Goal: Task Accomplishment & Management: Manage account settings

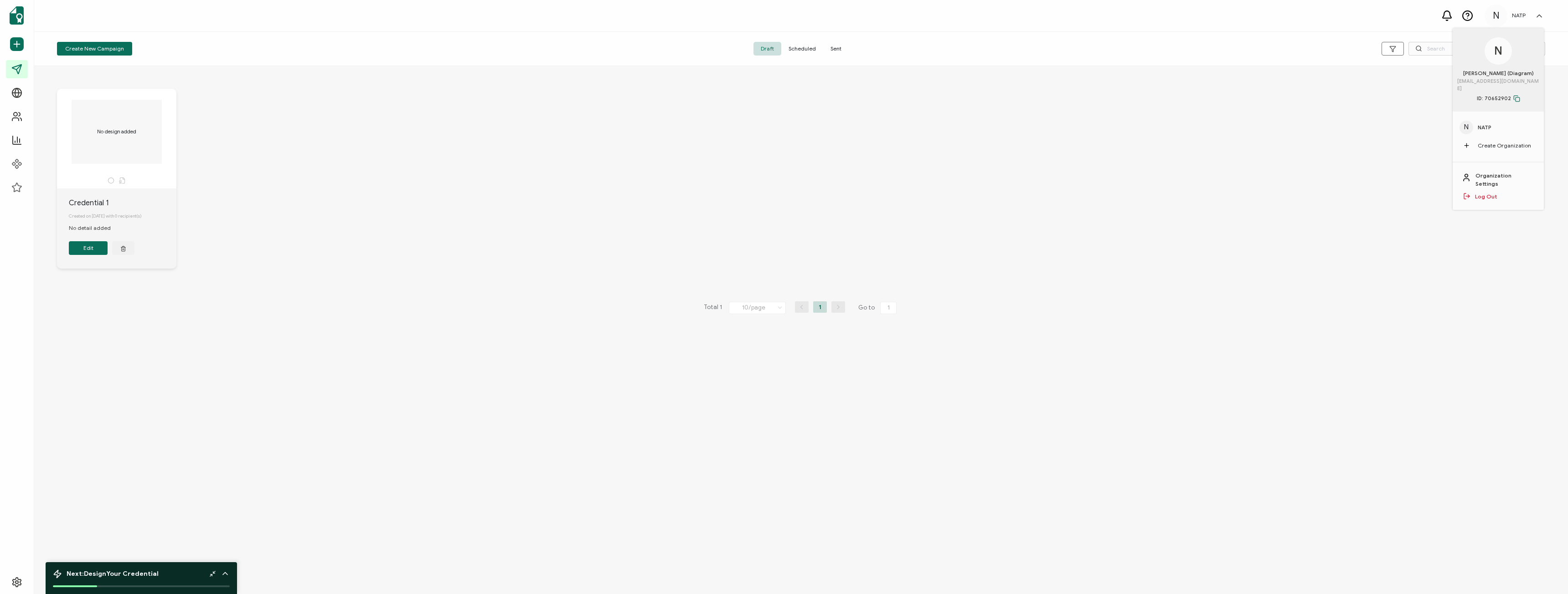
click at [1124, 158] on div "No design added Credential 1 Created on 21 August, 2025 with 0 recipient(s) No …" at bounding box center [801, 186] width 1507 height 230
click at [1499, 172] on link "Organization Settings" at bounding box center [1505, 179] width 60 height 16
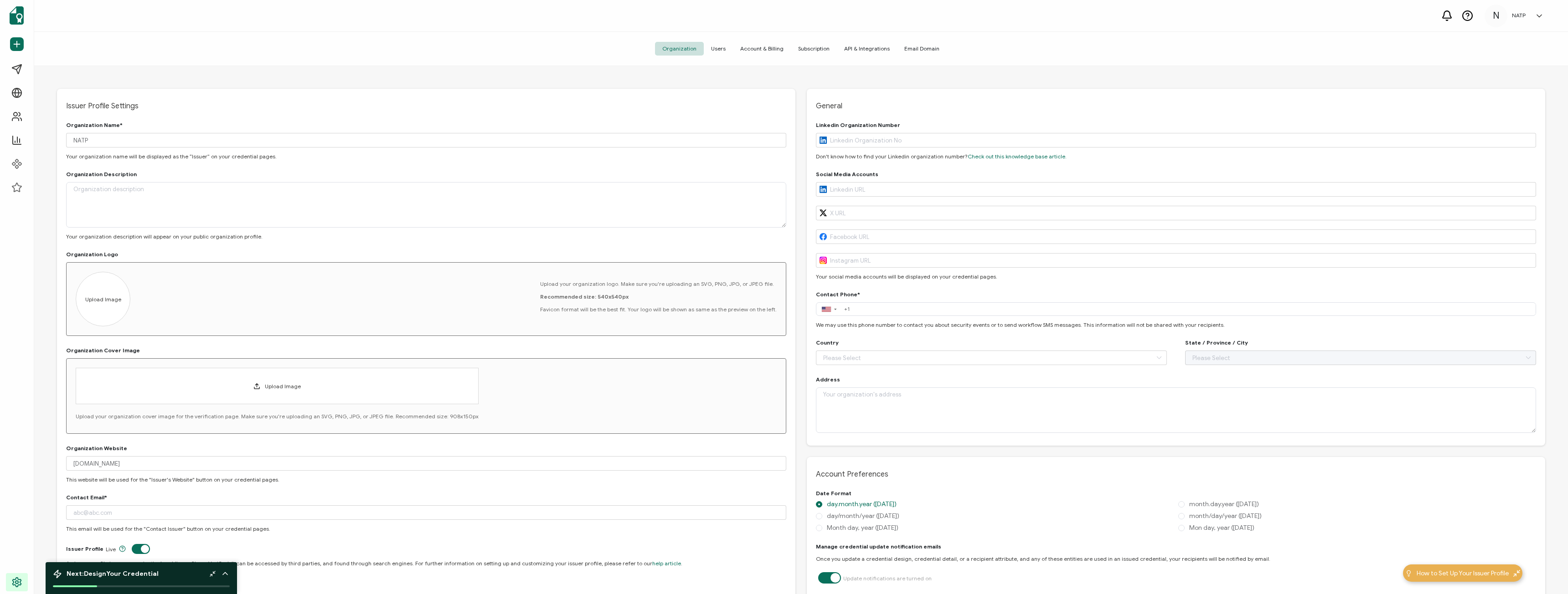
click at [758, 44] on span "Account & Billing" at bounding box center [761, 48] width 58 height 13
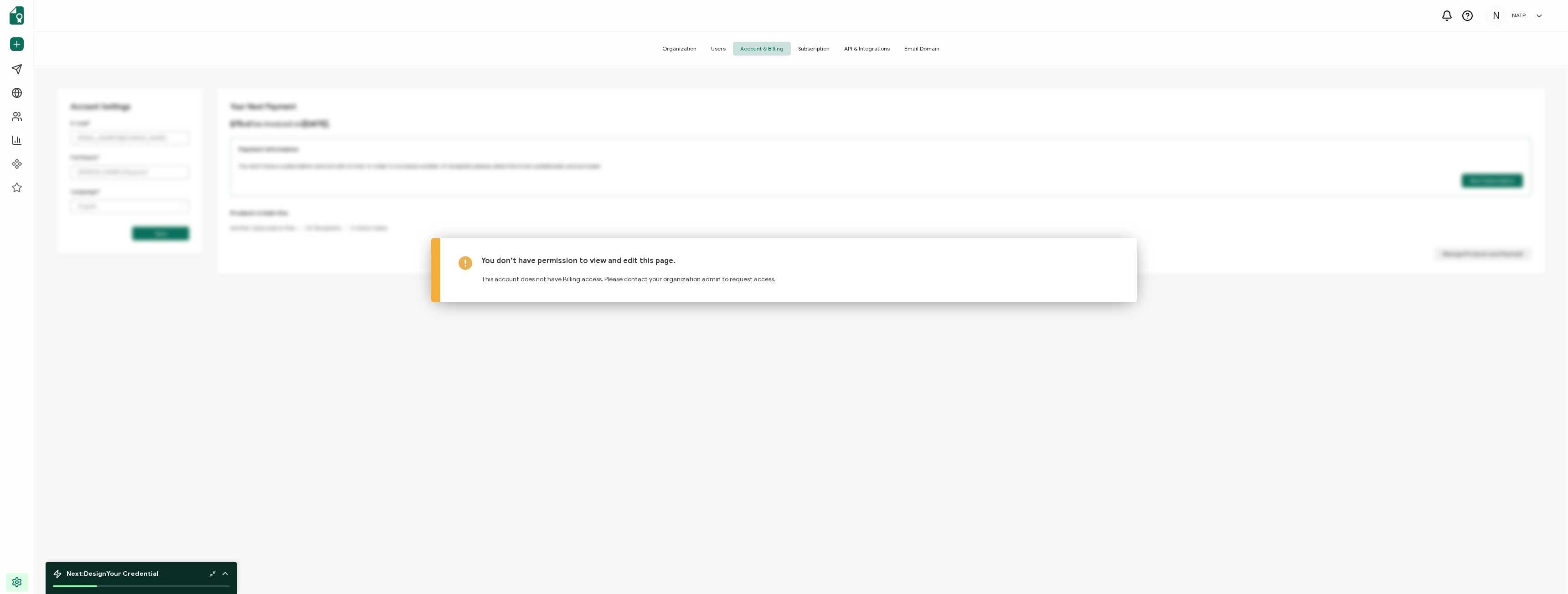
click at [728, 46] on span "Users" at bounding box center [718, 48] width 29 height 13
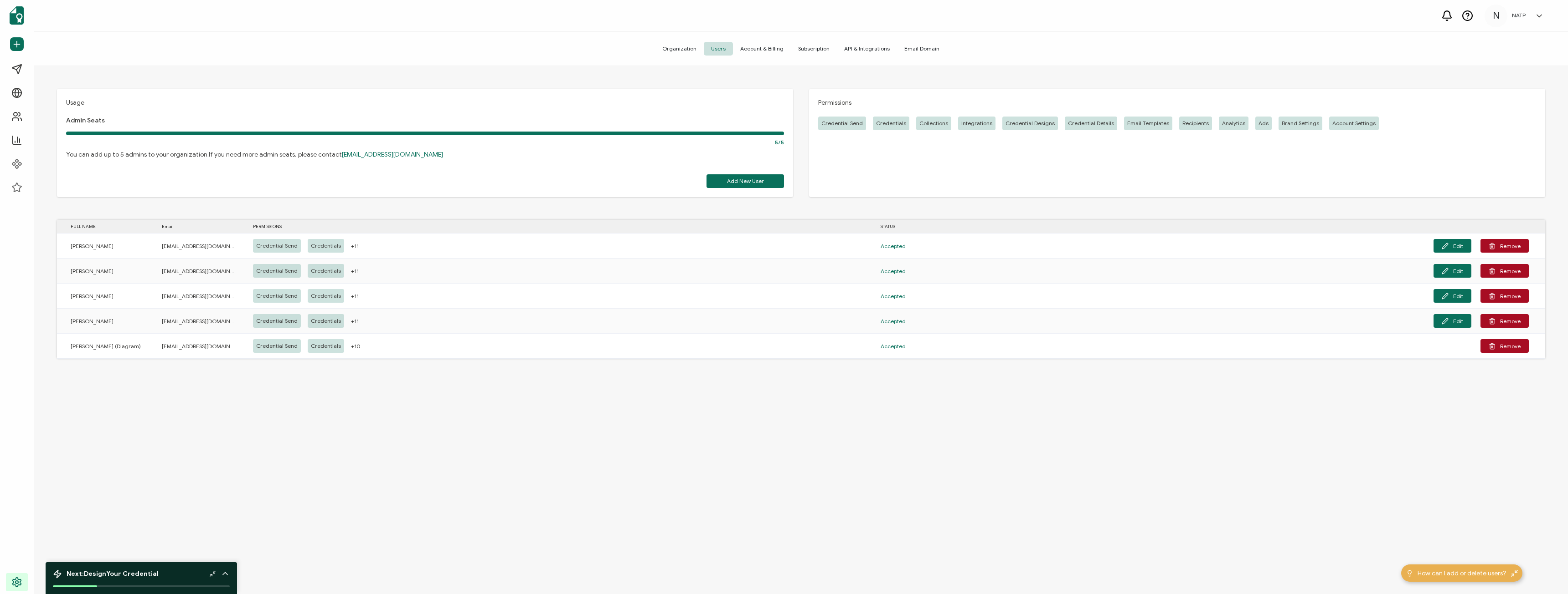
click at [294, 430] on div "Usage Admin Seats 5/5 You can add up to 5 admins to your organization. If you n…" at bounding box center [801, 331] width 1534 height 531
click at [1195, 492] on div "Usage Admin Seats 5/5 You can add up to 5 admins to your organization. If you n…" at bounding box center [801, 331] width 1534 height 531
click at [1269, 56] on div "Organization Users Account & Billing Subscription API & Integrations Email Doma…" at bounding box center [801, 49] width 1534 height 34
click at [946, 442] on div "Usage Admin Seats 5/5 You can add up to 5 admins to your organization. If you n…" at bounding box center [801, 331] width 1534 height 531
click at [817, 432] on div "Usage Admin Seats 5/5 You can add up to 5 admins to your organization. If you n…" at bounding box center [801, 331] width 1534 height 531
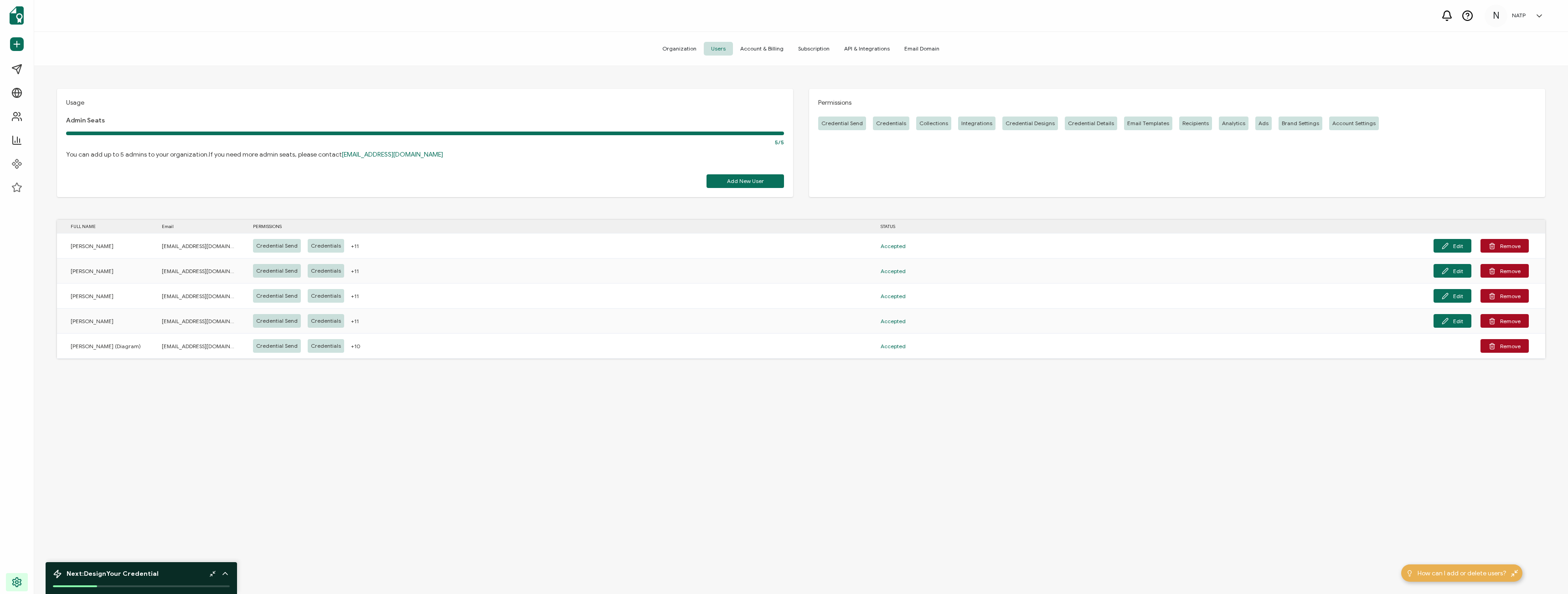
click at [1406, 458] on div "Usage Admin Seats 5/5 You can add up to 5 admins to your organization. If you n…" at bounding box center [801, 331] width 1534 height 531
click at [1228, 469] on div "Usage Admin Seats 5/5 You can add up to 5 admins to your organization. If you n…" at bounding box center [801, 331] width 1534 height 531
click at [1384, 62] on div "Organization Users Account & Billing Subscription API & Integrations Email Doma…" at bounding box center [801, 49] width 1534 height 34
drag, startPoint x: 694, startPoint y: 397, endPoint x: 698, endPoint y: 406, distance: 9.8
click at [692, 406] on div "Usage Admin Seats 5/5 You can add up to 5 admins to your organization. If you n…" at bounding box center [801, 331] width 1534 height 531
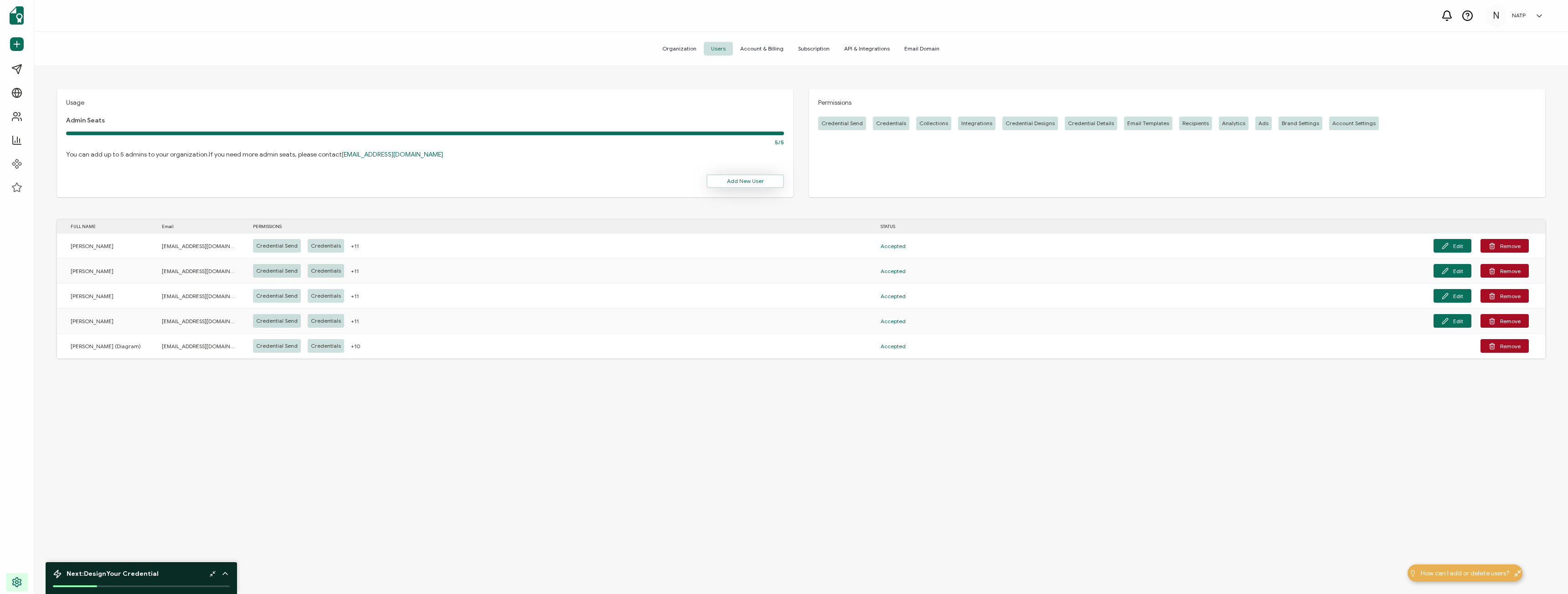
click at [715, 180] on button "Add New User" at bounding box center [745, 181] width 78 height 13
click at [1462, 396] on div "Usage Admin Seats 5/5 You can add up to 5 admins to your organization. If you n…" at bounding box center [801, 331] width 1534 height 531
click at [1501, 319] on button "Remove" at bounding box center [1504, 321] width 48 height 13
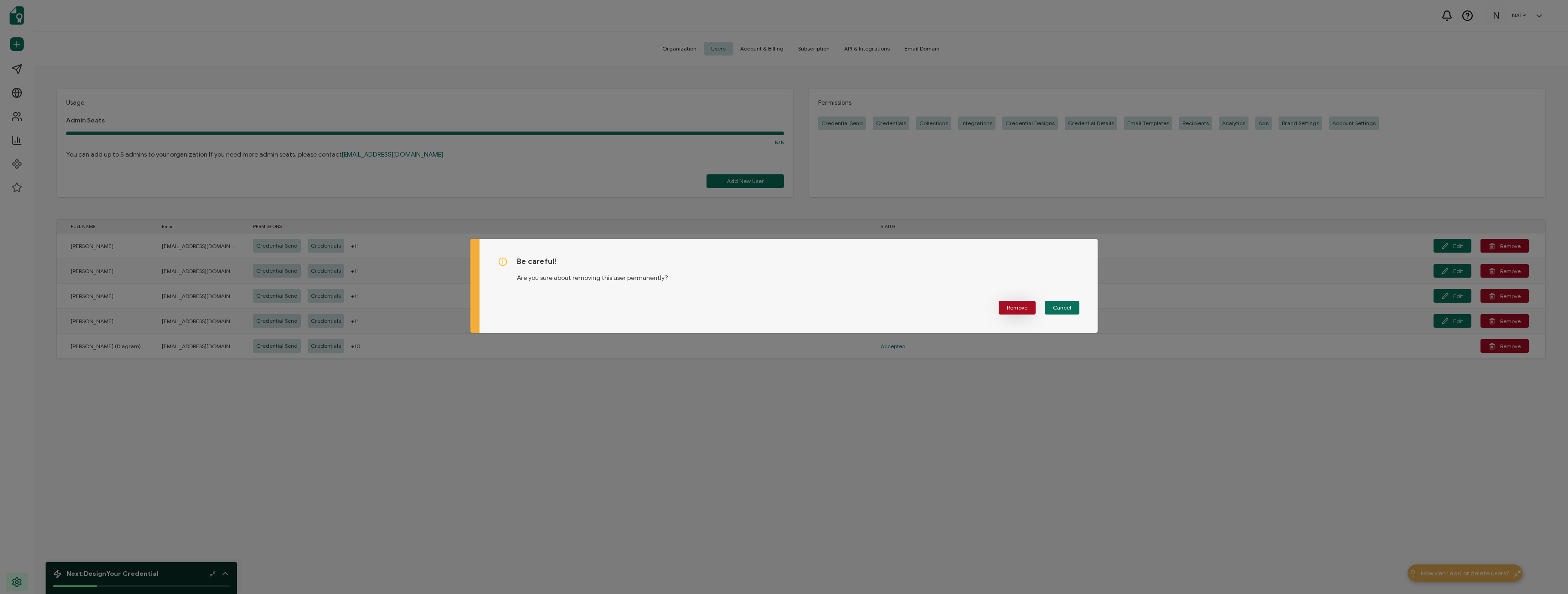
click at [1014, 309] on span "Remove" at bounding box center [1017, 308] width 21 height 6
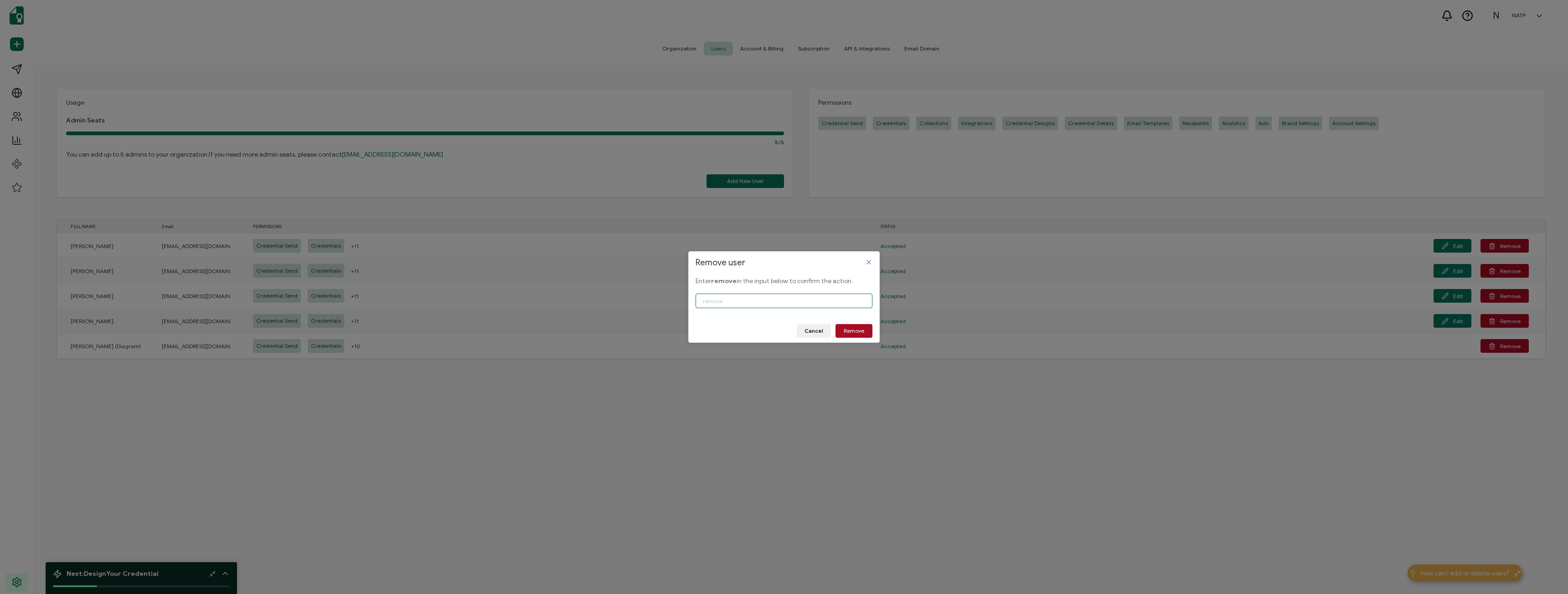
click at [721, 300] on input "Remove user" at bounding box center [784, 300] width 177 height 14
type input "remove"
click at [859, 333] on span "Remove" at bounding box center [854, 331] width 21 height 6
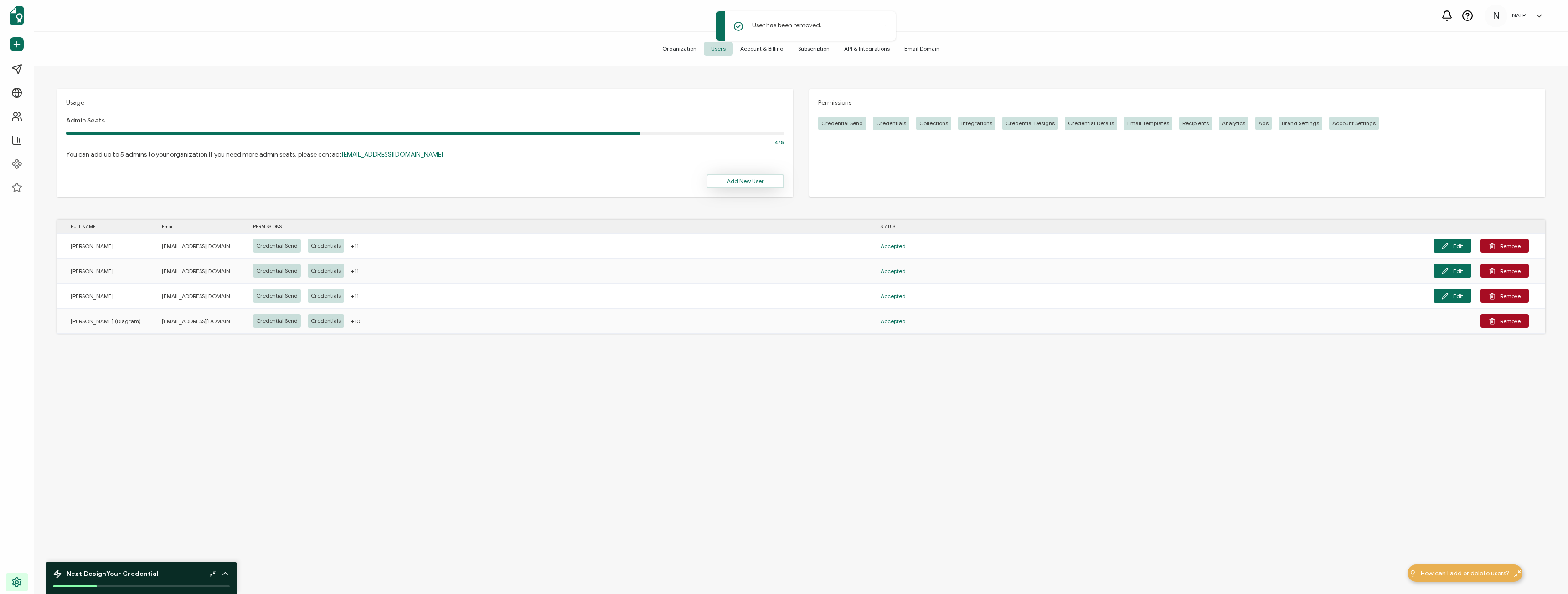
click at [732, 178] on span "Add New User" at bounding box center [745, 181] width 37 height 6
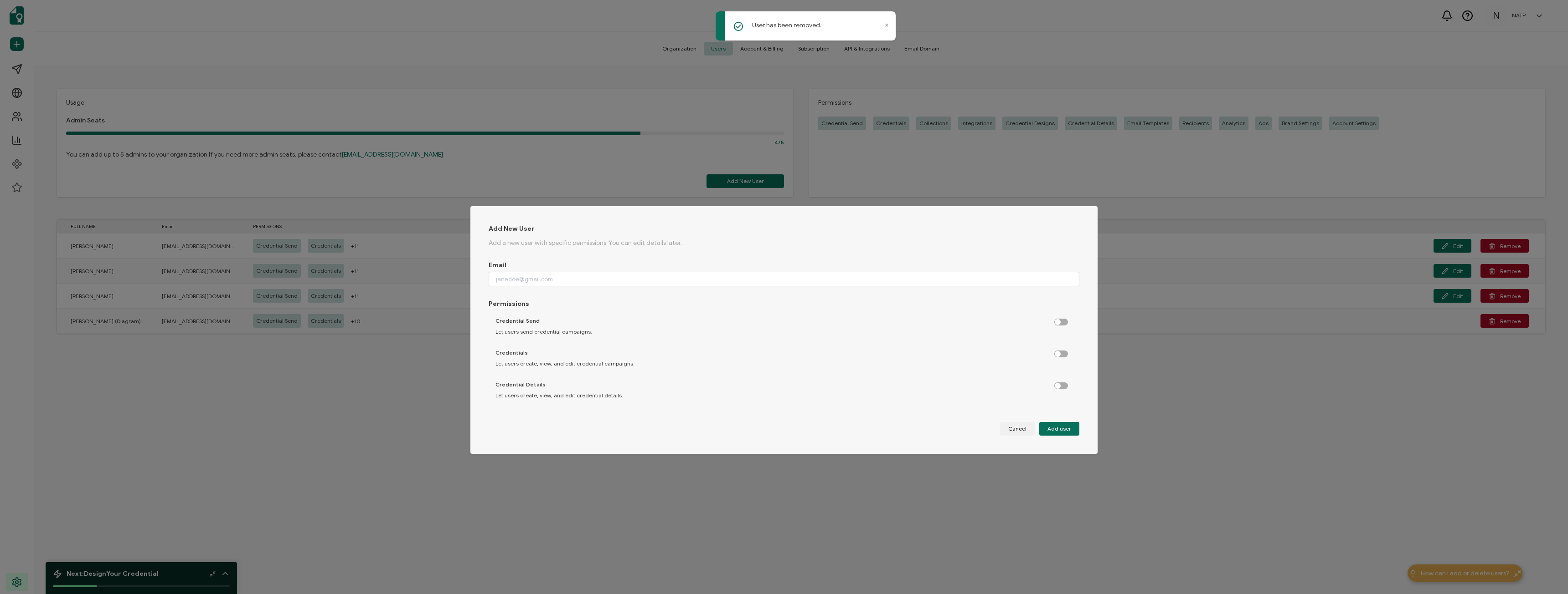
click at [660, 270] on div "Email" at bounding box center [784, 274] width 591 height 25
click at [660, 274] on input "dialog" at bounding box center [784, 279] width 591 height 14
paste input "[EMAIL_ADDRESS][DOMAIN_NAME]"
type input "[EMAIL_ADDRESS][DOMAIN_NAME]"
click at [1054, 321] on label "dialog" at bounding box center [1065, 320] width 23 height 2
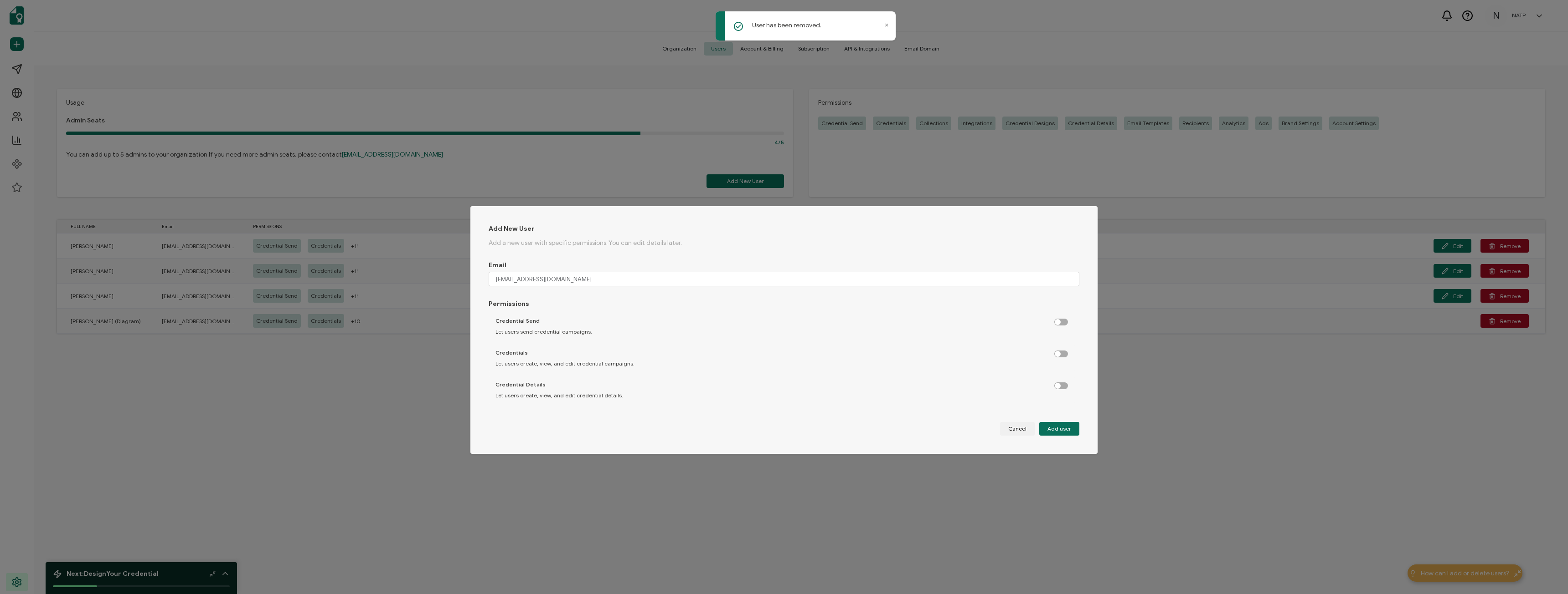
click at [1059, 323] on input "dialog" at bounding box center [1061, 323] width 6 height 6
checkbox input "true"
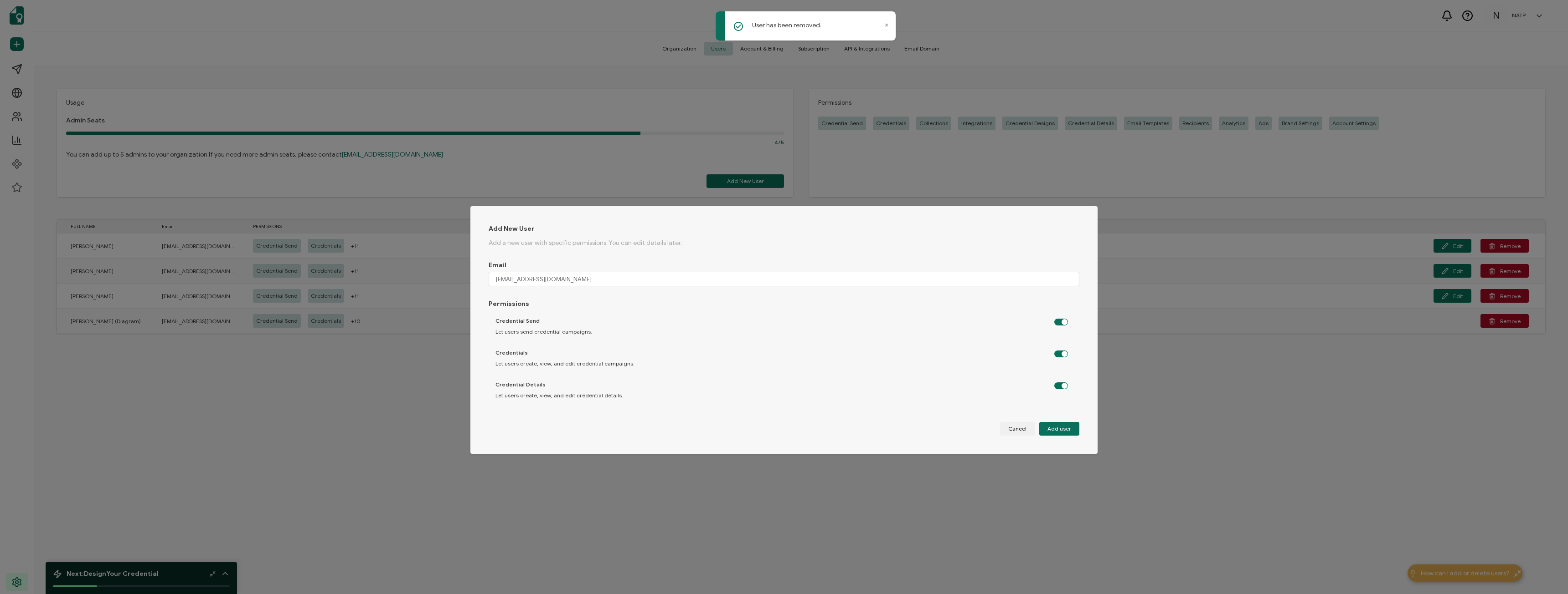
checkbox input "true"
click at [1060, 329] on label "dialog" at bounding box center [1065, 329] width 23 height 2
click at [1060, 329] on input "dialog" at bounding box center [1061, 331] width 6 height 6
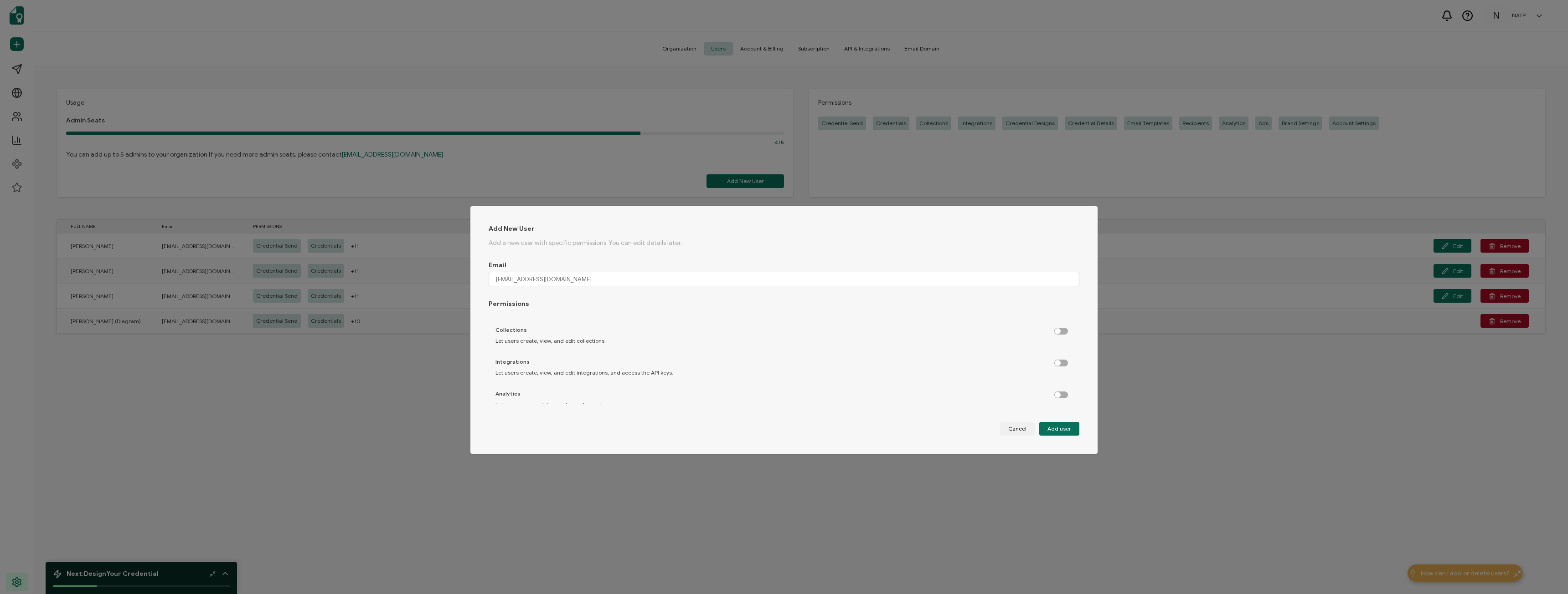
checkbox input "true"
click at [1054, 361] on label "dialog" at bounding box center [1065, 361] width 23 height 2
click at [1059, 361] on input "dialog" at bounding box center [1061, 364] width 6 height 6
checkbox input "true"
click at [1060, 394] on label "dialog" at bounding box center [1065, 393] width 23 height 2
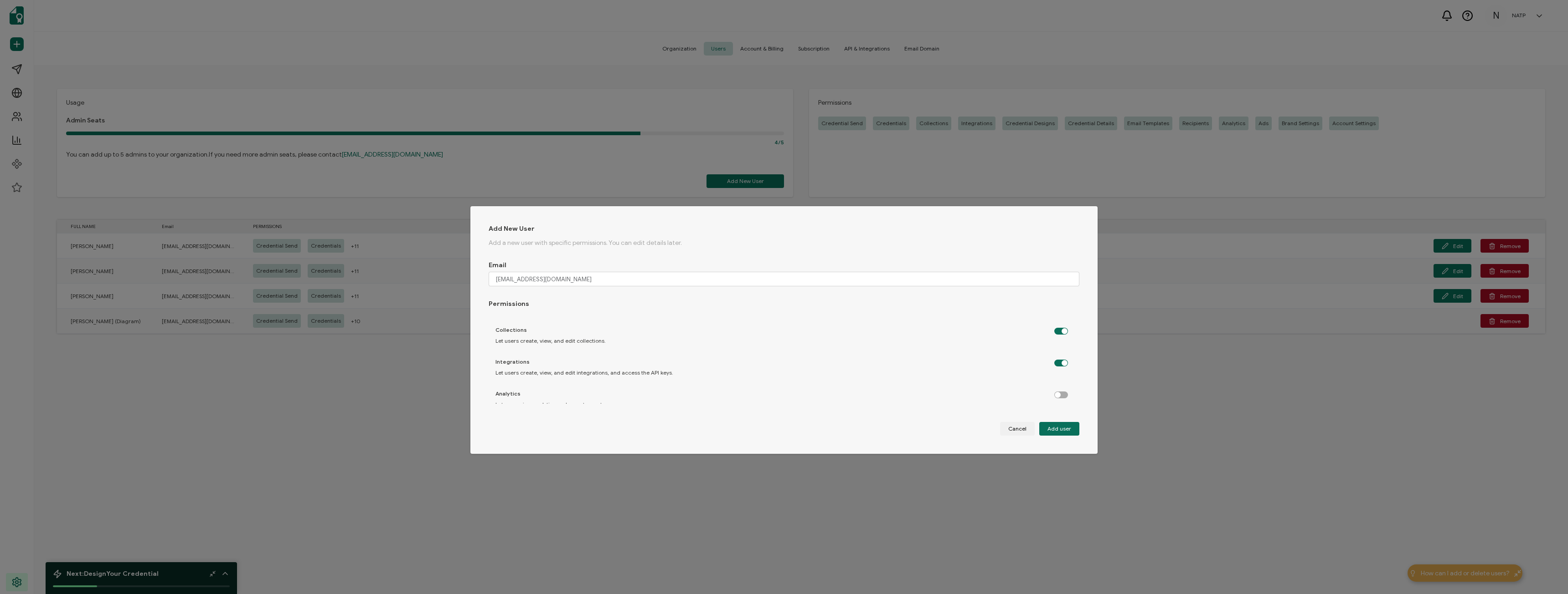
click at [1060, 394] on input "dialog" at bounding box center [1061, 396] width 6 height 6
checkbox input "true"
click at [1057, 321] on label "dialog" at bounding box center [1065, 320] width 23 height 2
click at [1059, 325] on input "dialog" at bounding box center [1061, 323] width 6 height 6
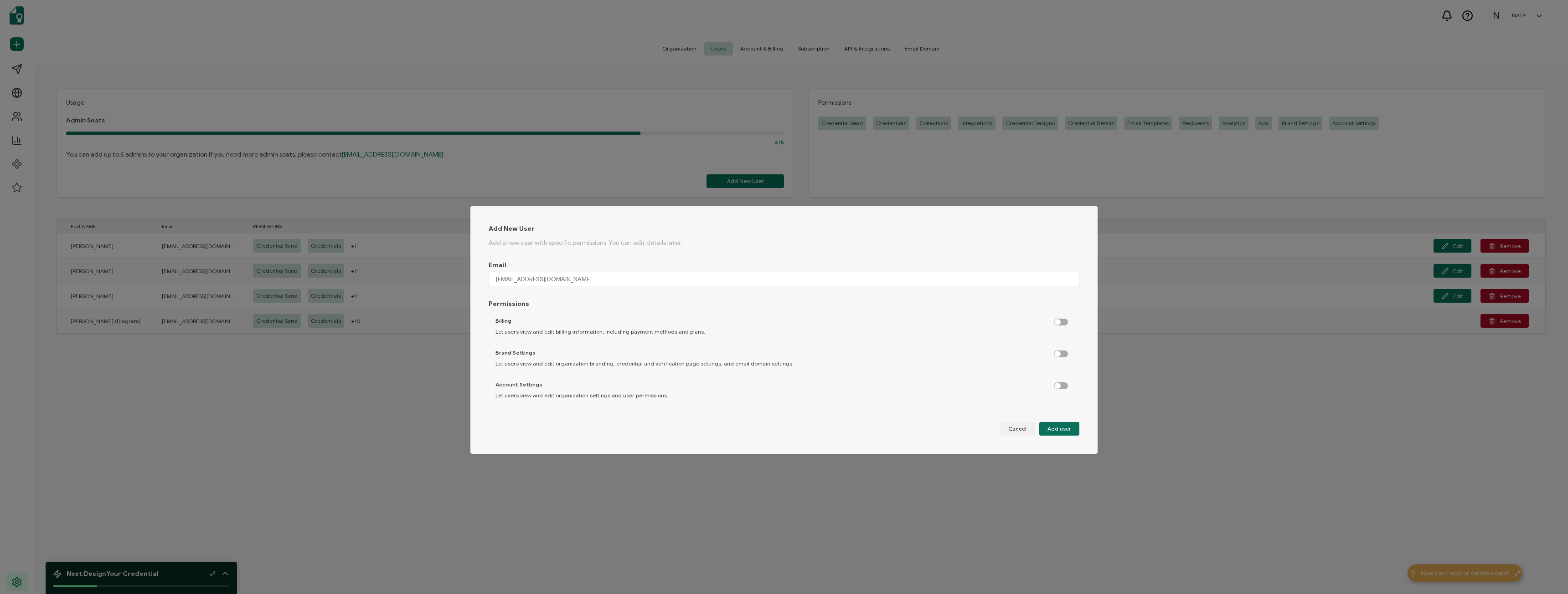
checkbox input "true"
click at [1059, 353] on label "dialog" at bounding box center [1065, 351] width 23 height 2
click at [1059, 354] on input "dialog" at bounding box center [1061, 354] width 6 height 6
checkbox input "true"
click at [1058, 385] on label "dialog" at bounding box center [1065, 383] width 23 height 2
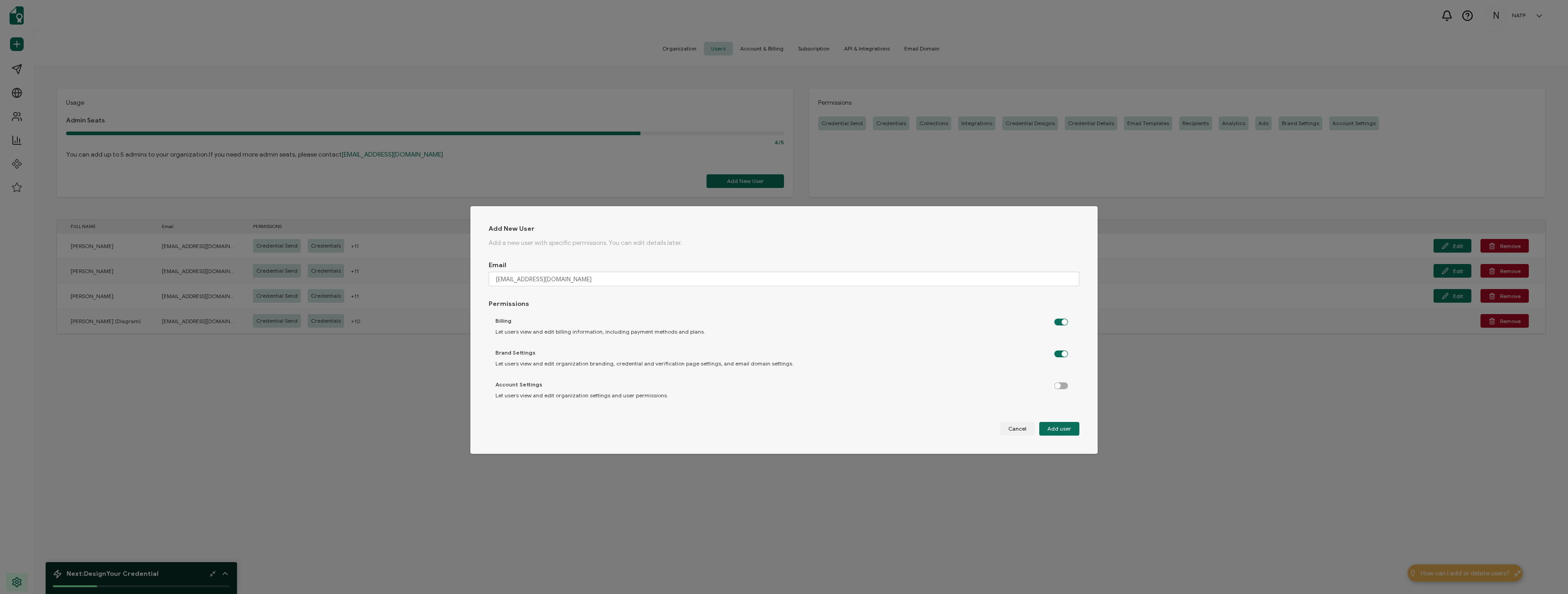
click at [1059, 385] on input "dialog" at bounding box center [1061, 386] width 6 height 6
checkbox input "true"
click at [1059, 376] on label "dialog" at bounding box center [1065, 374] width 23 height 2
click at [1059, 376] on input "dialog" at bounding box center [1061, 377] width 6 height 6
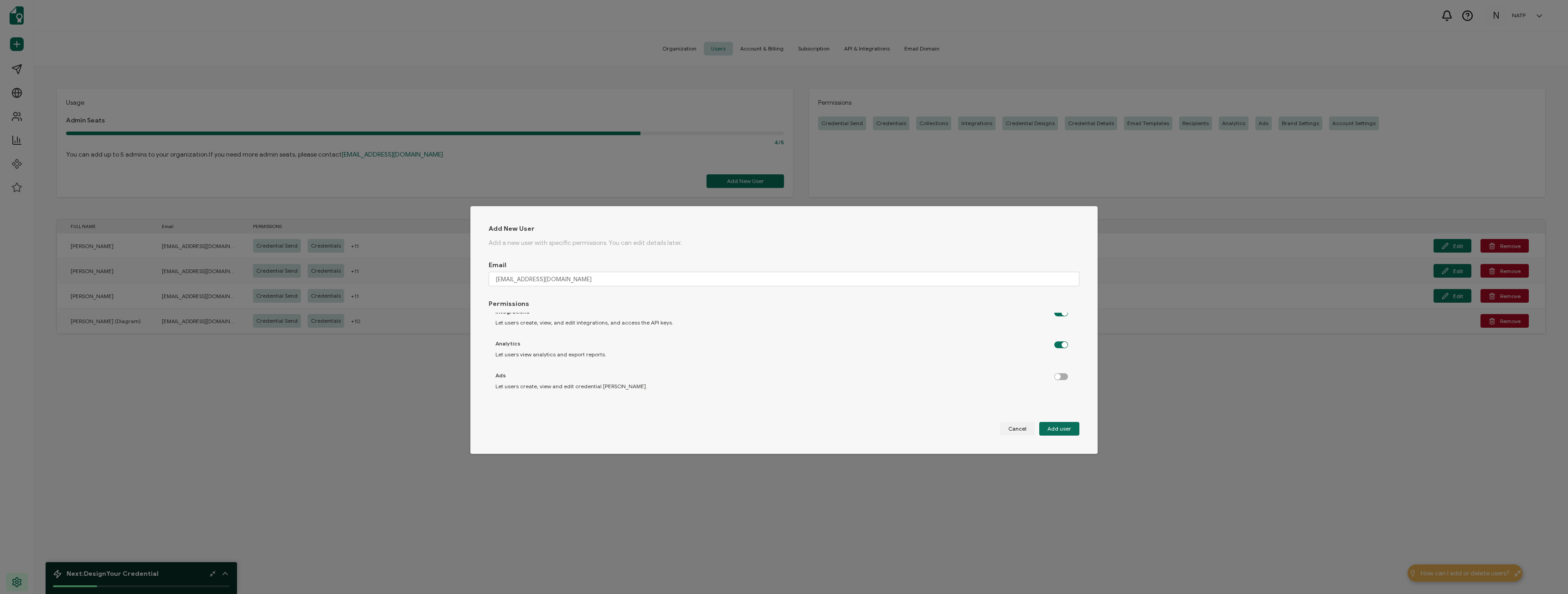
checkbox input "true"
click at [1059, 429] on span "Add user" at bounding box center [1059, 429] width 24 height 6
checkbox input "false"
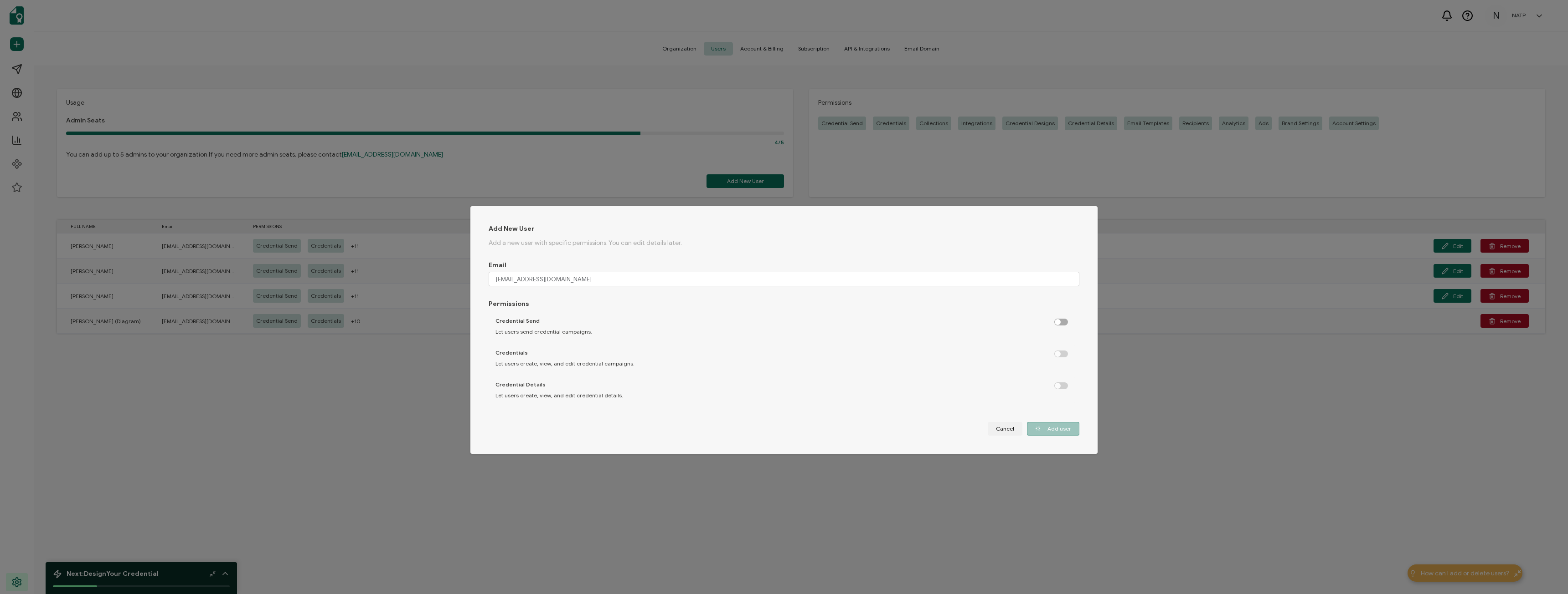
checkbox input "false"
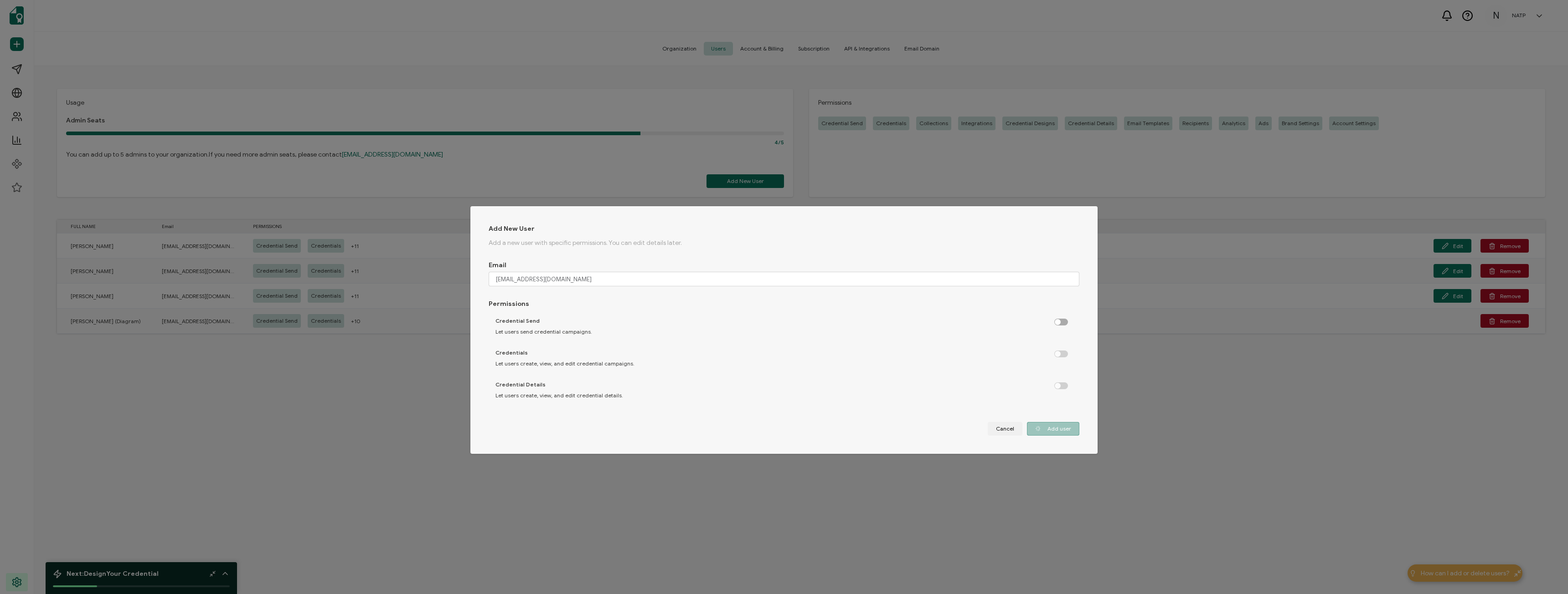
checkbox input "false"
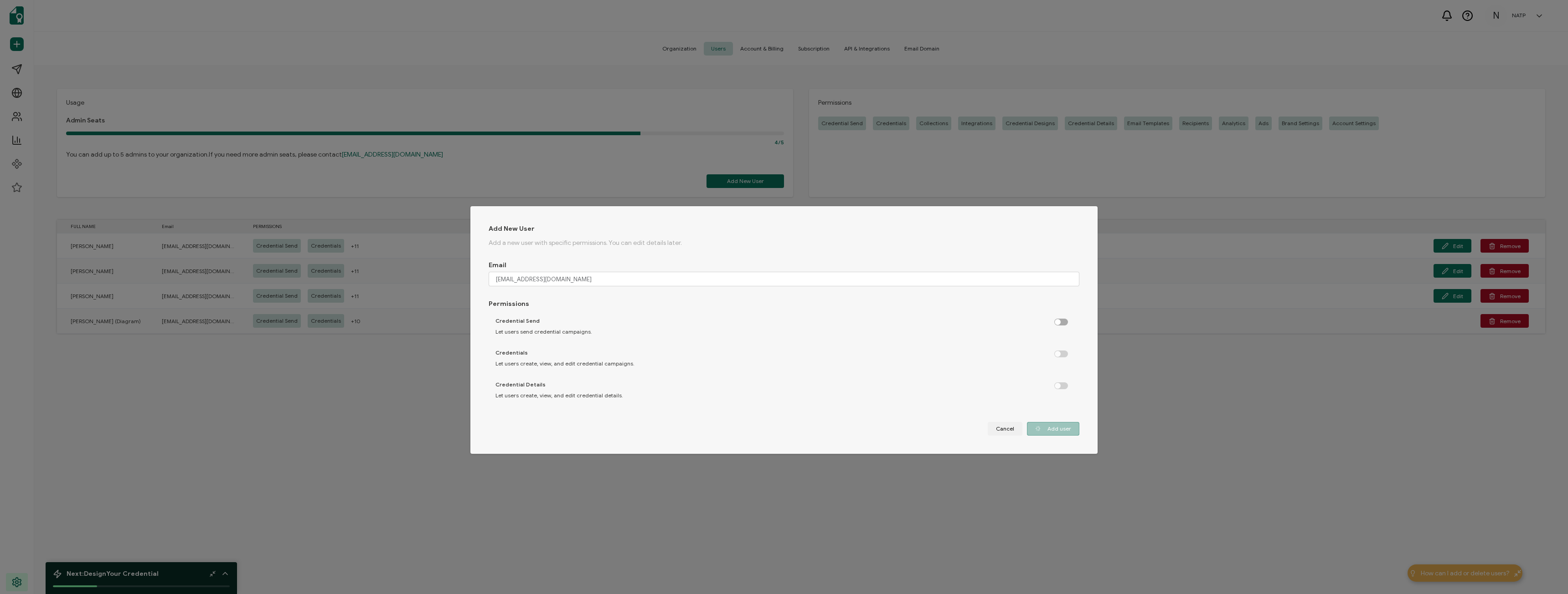
checkbox input "false"
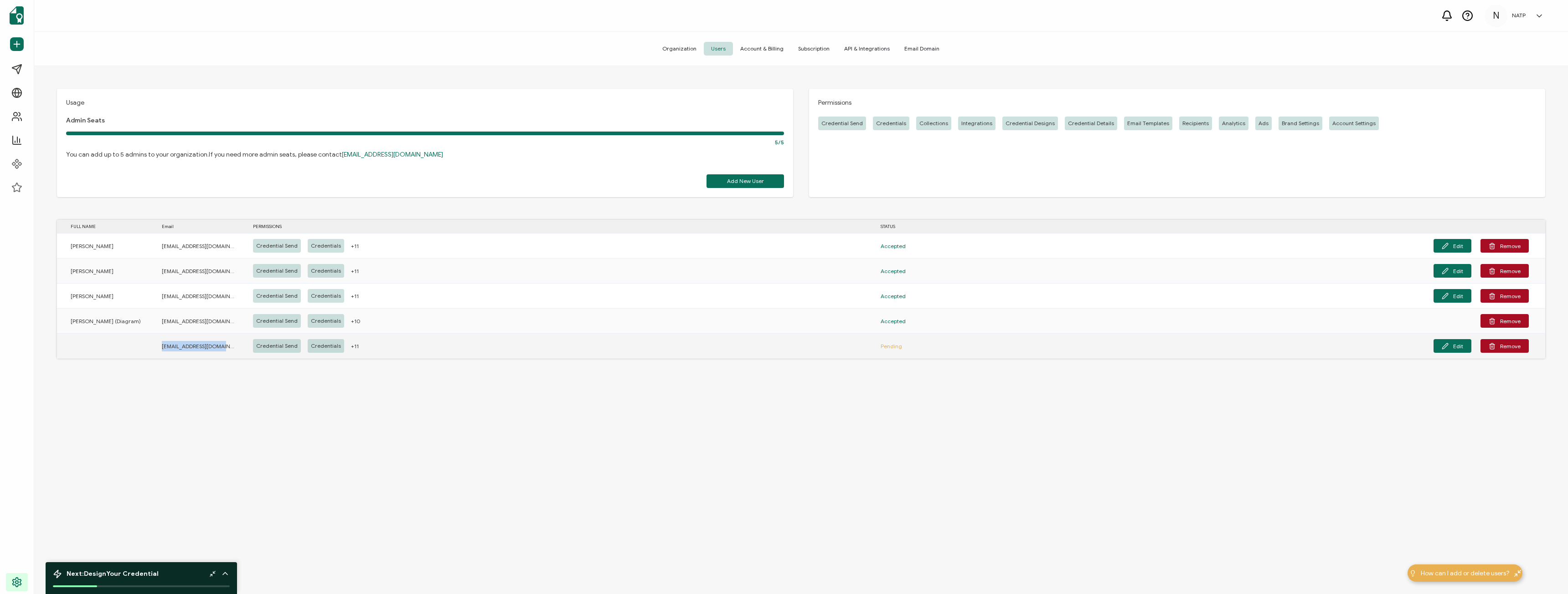
drag, startPoint x: 164, startPoint y: 347, endPoint x: 233, endPoint y: 348, distance: 69.0
click at [233, 348] on div "[EMAIL_ADDRESS][DOMAIN_NAME]" at bounding box center [194, 346] width 91 height 10
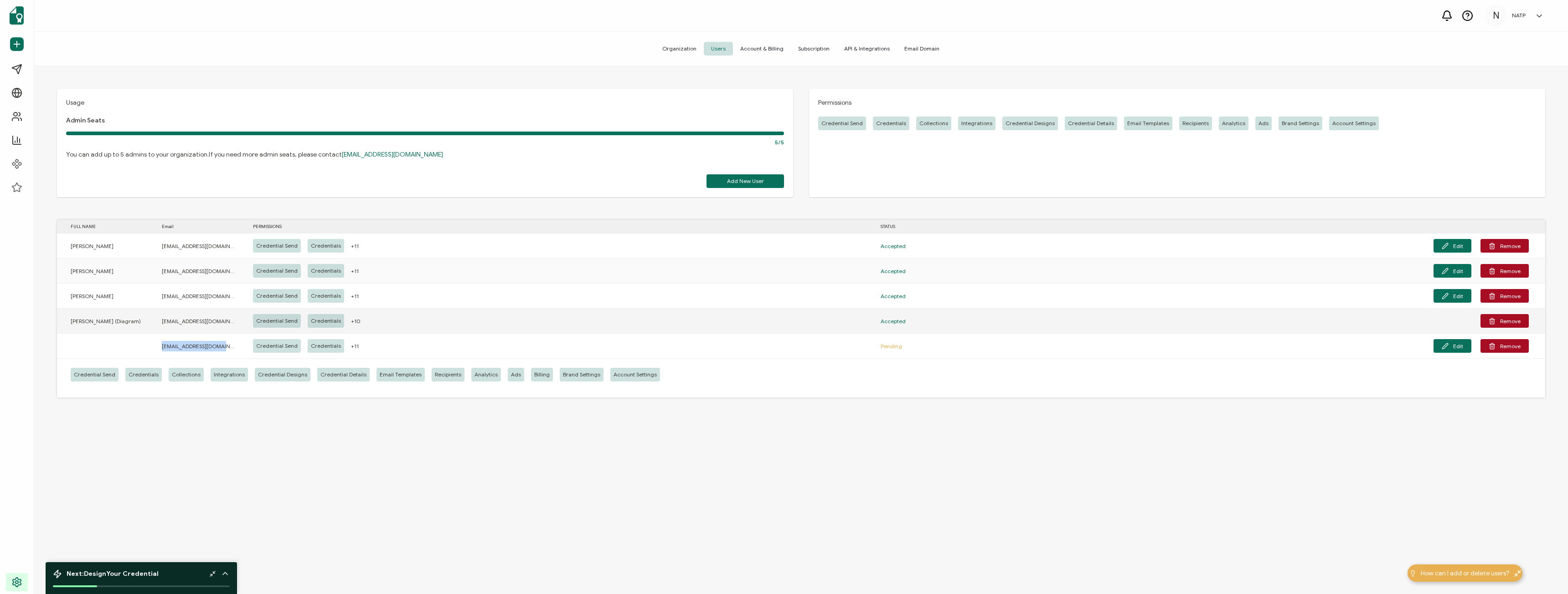
copy span "[EMAIL_ADDRESS][DOMAIN_NAME]"
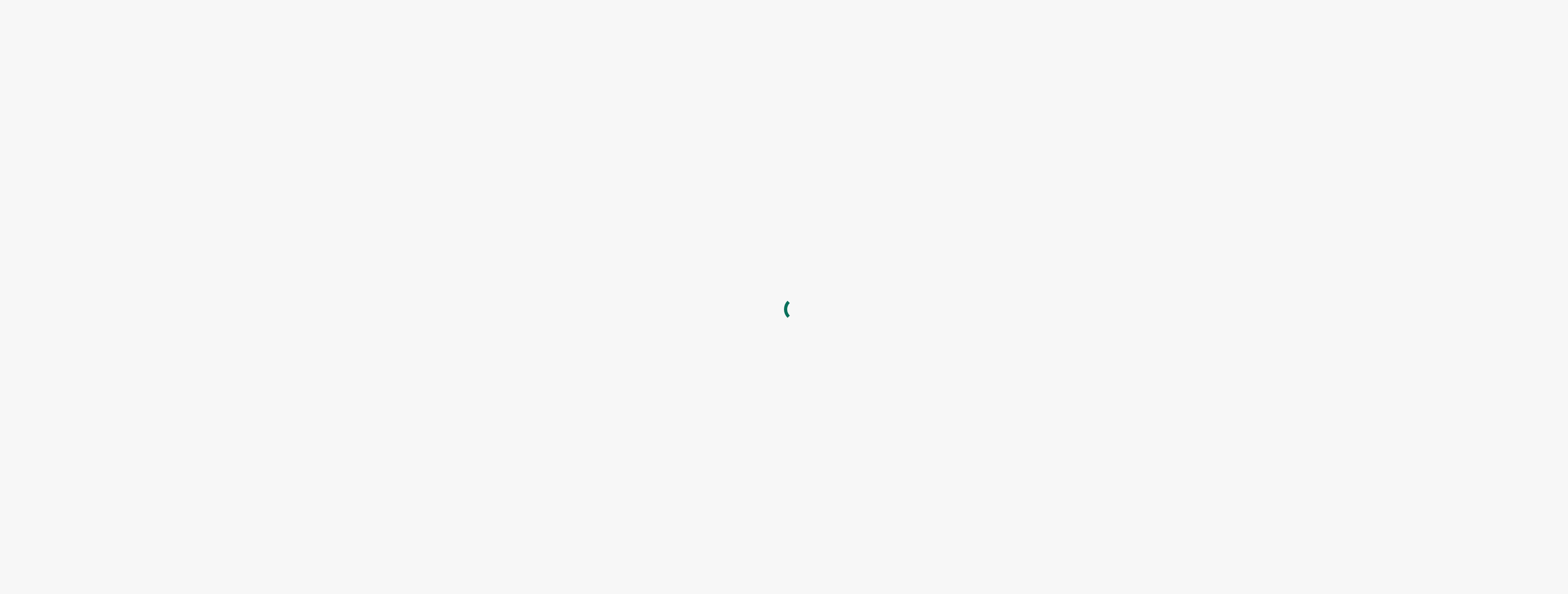
type input "NATP"
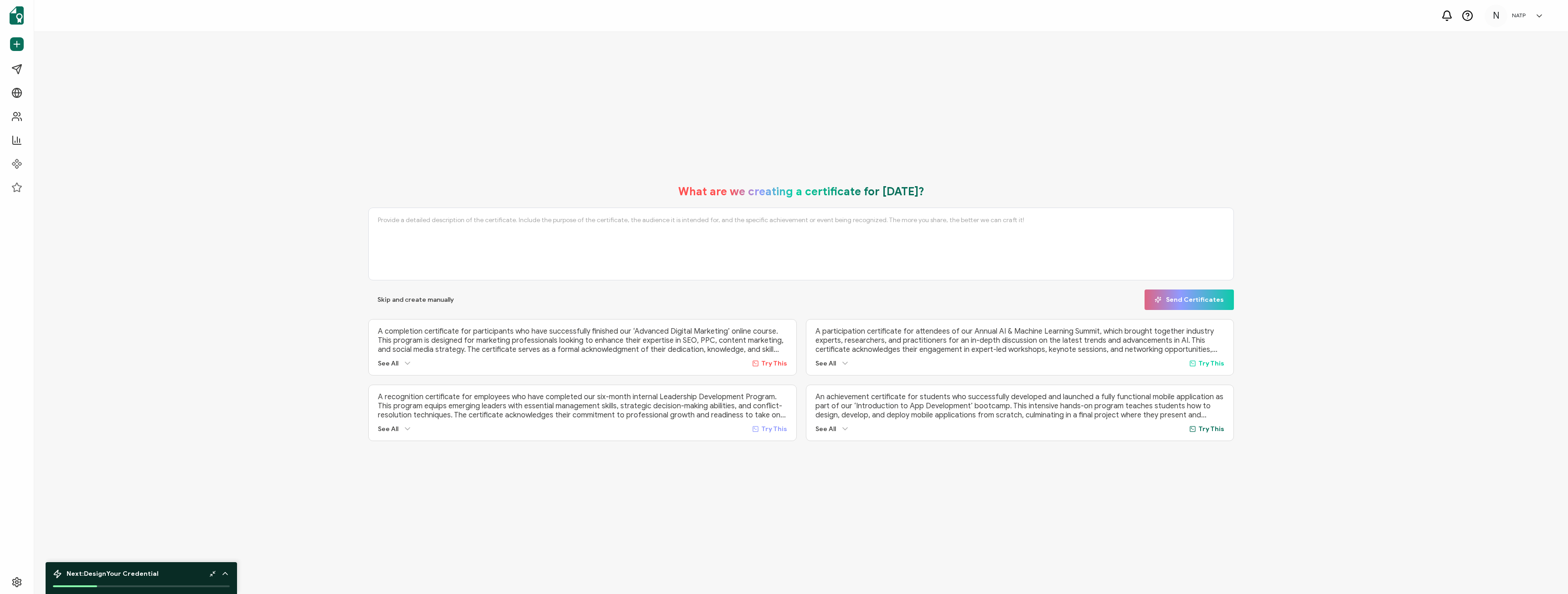
click at [1525, 16] on h5 "NATP" at bounding box center [1519, 15] width 13 height 7
click at [1495, 172] on link "Organization Settings" at bounding box center [1505, 179] width 60 height 16
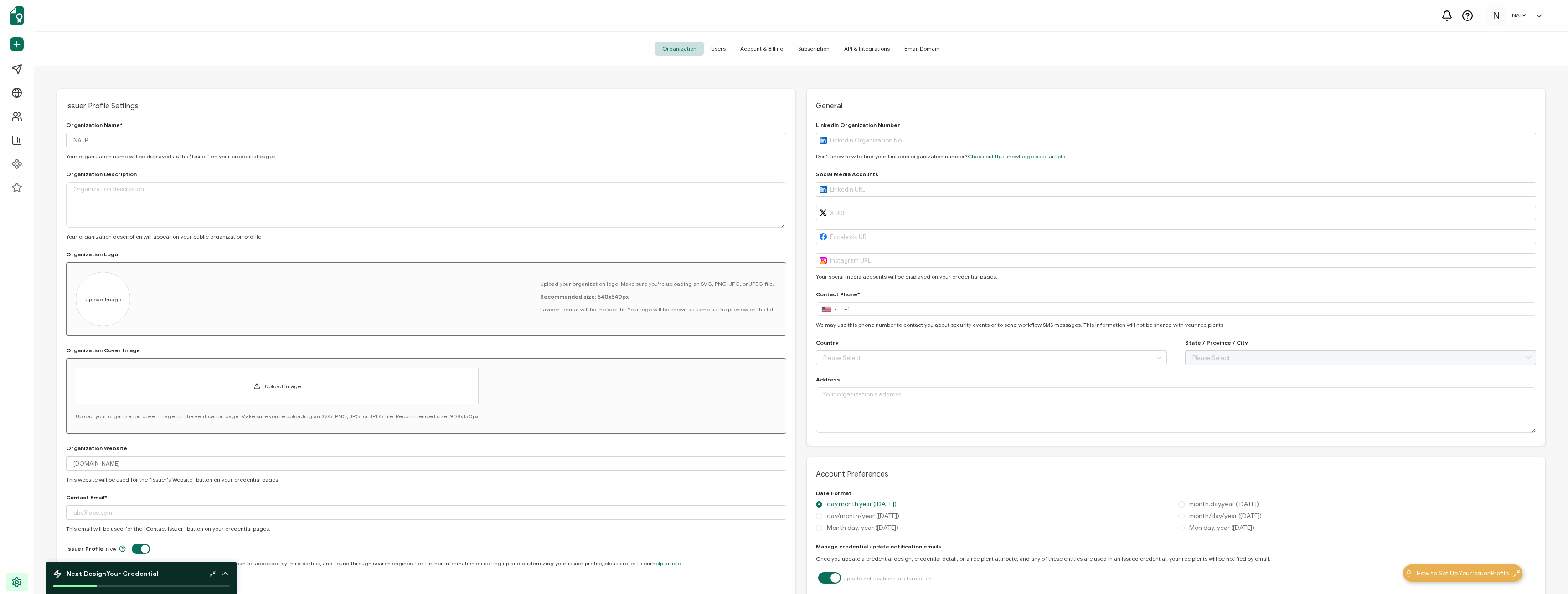
click at [1528, 15] on div "NATP" at bounding box center [1519, 15] width 23 height 7
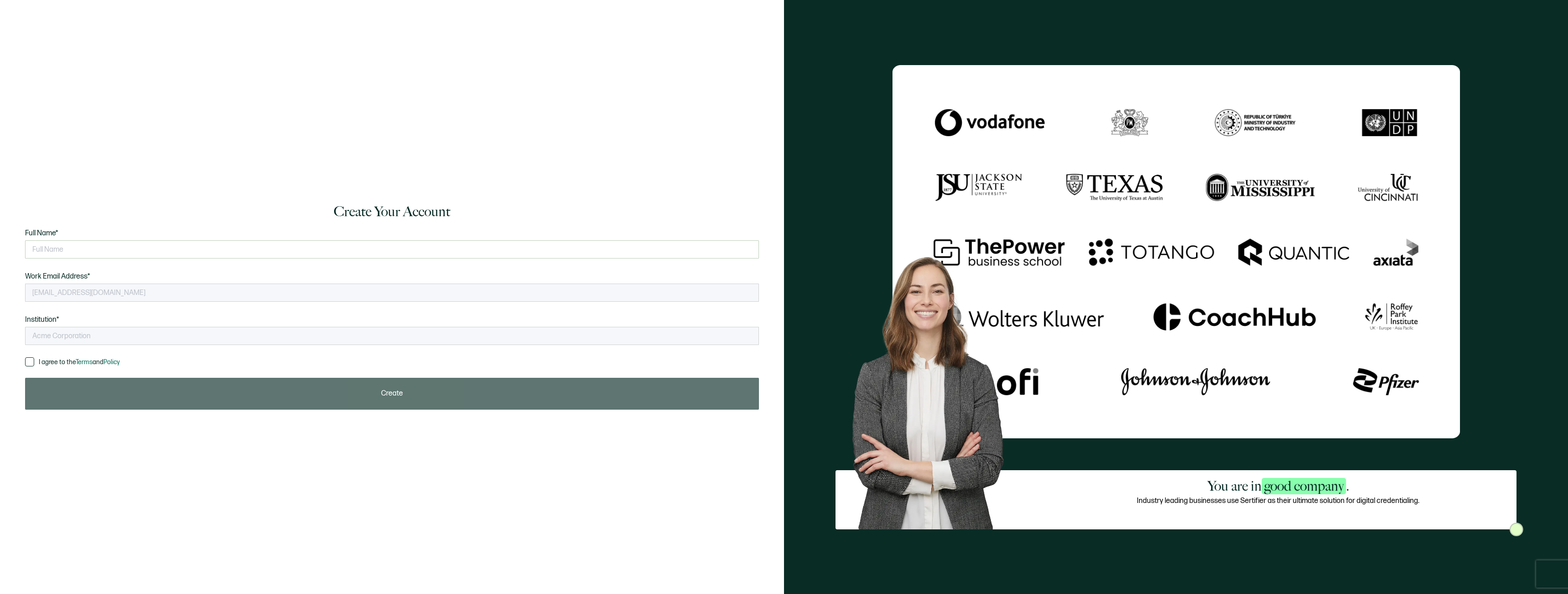
type input "NATP"
click at [110, 250] on input "text" at bounding box center [392, 249] width 733 height 18
type input "Diagram"
click at [44, 361] on span "I agree to the Terms and Policy" at bounding box center [79, 363] width 81 height 8
click at [34, 358] on input "I agree to the Terms and Policy" at bounding box center [34, 358] width 0 height 0
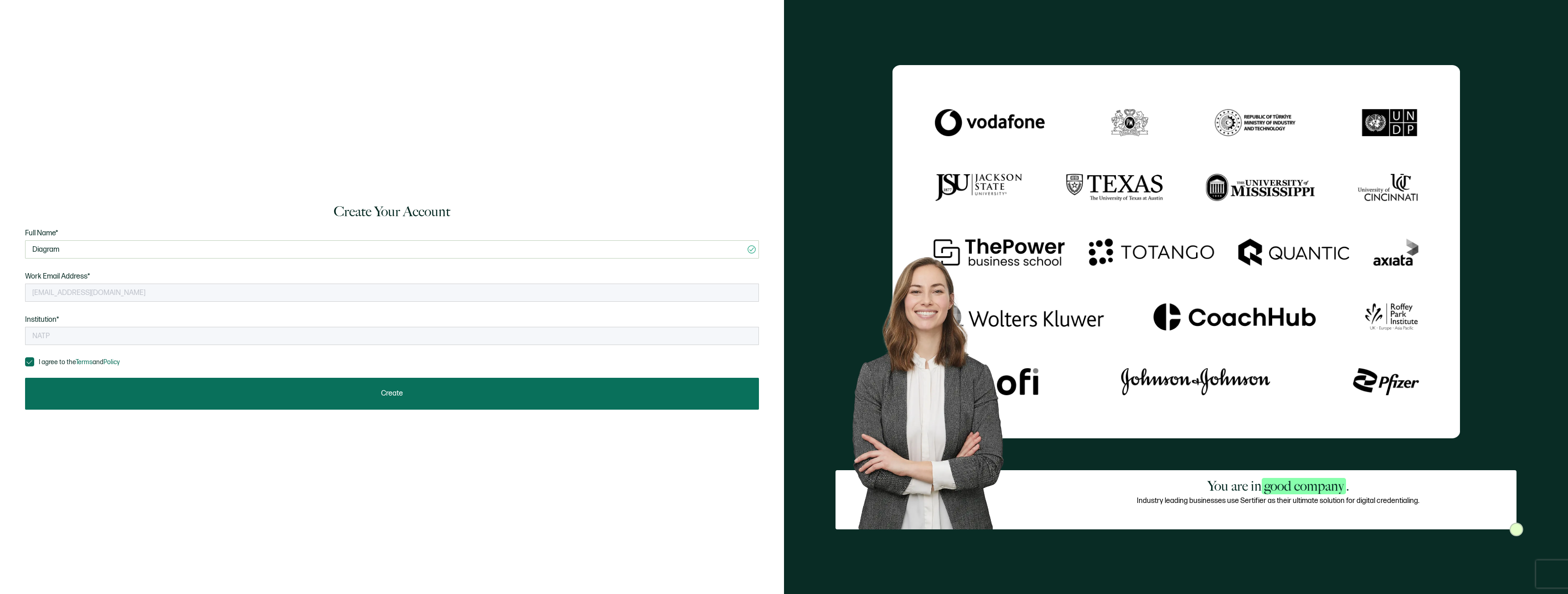
click at [156, 395] on button "Create" at bounding box center [392, 394] width 733 height 32
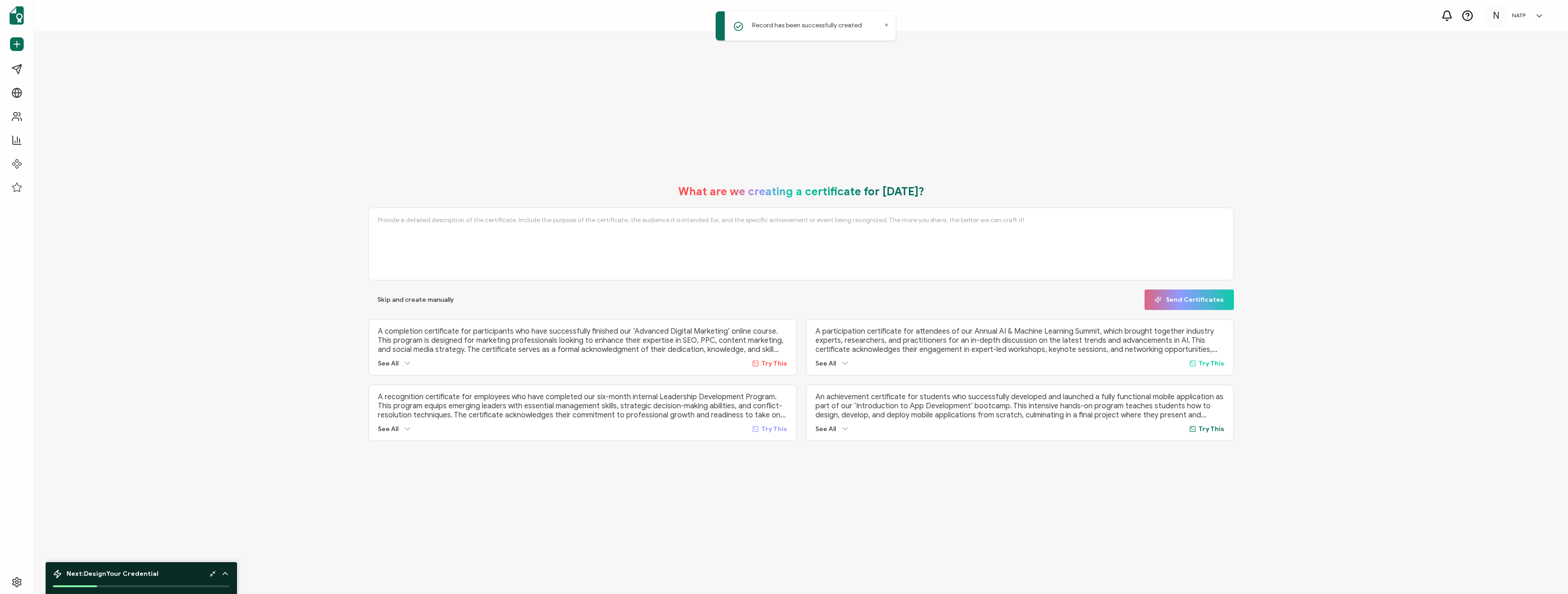
click at [1534, 22] on div "N NATP N Diagram natp@wearediagram.com ID: 70652902 N NATP Create Organization …" at bounding box center [1517, 16] width 64 height 23
click at [1502, 172] on link "Organization Settings" at bounding box center [1505, 179] width 60 height 16
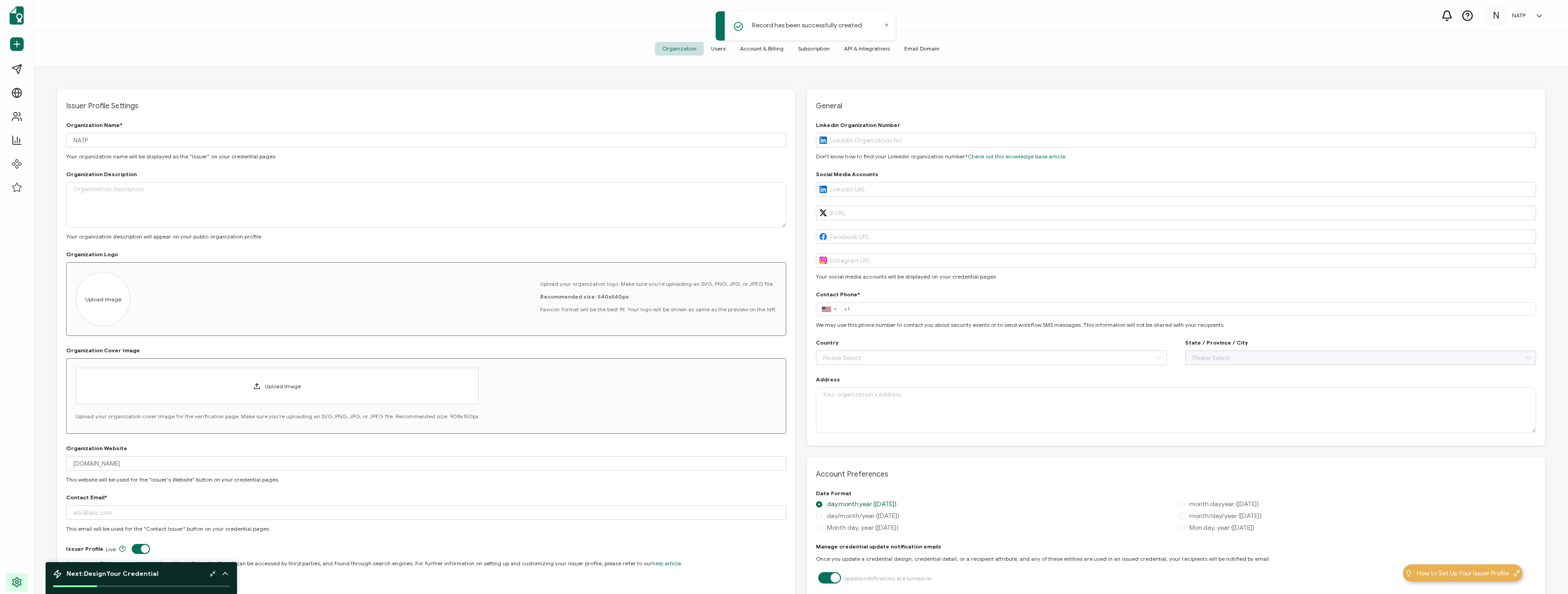
click at [764, 50] on span "Account & Billing" at bounding box center [761, 48] width 58 height 13
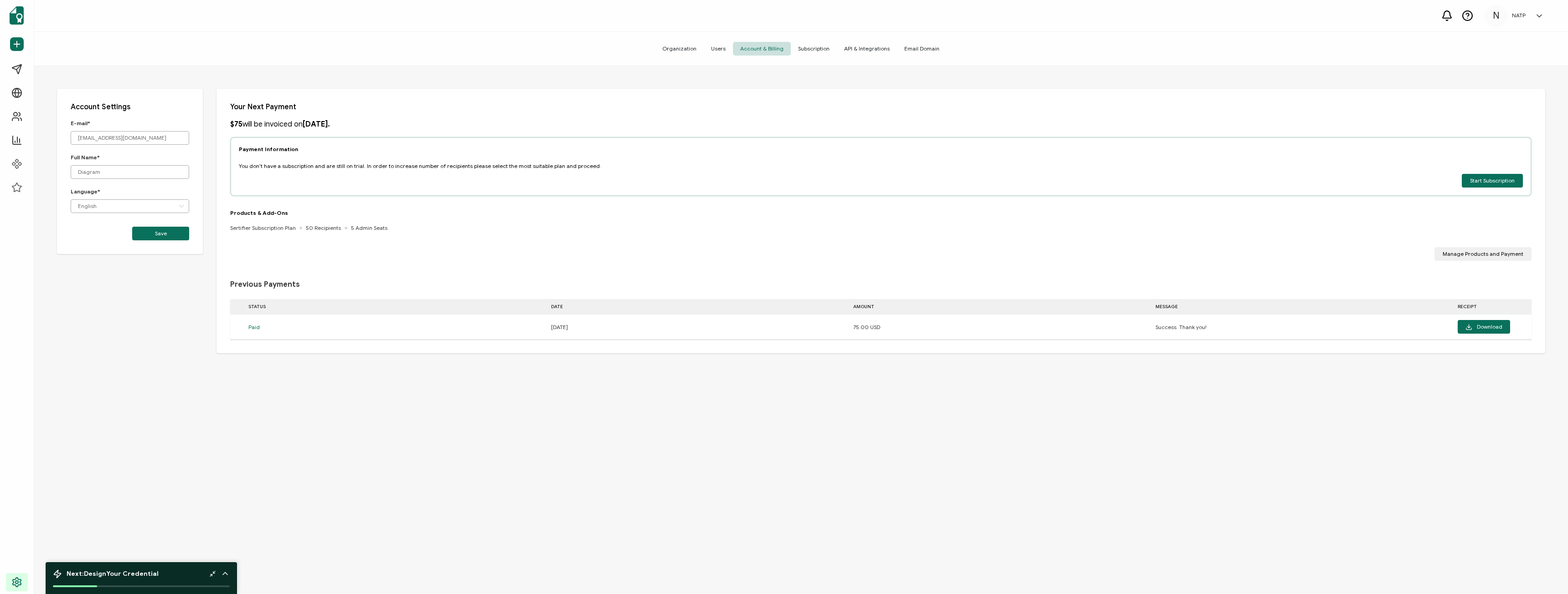
click at [728, 44] on span "Users" at bounding box center [718, 48] width 29 height 13
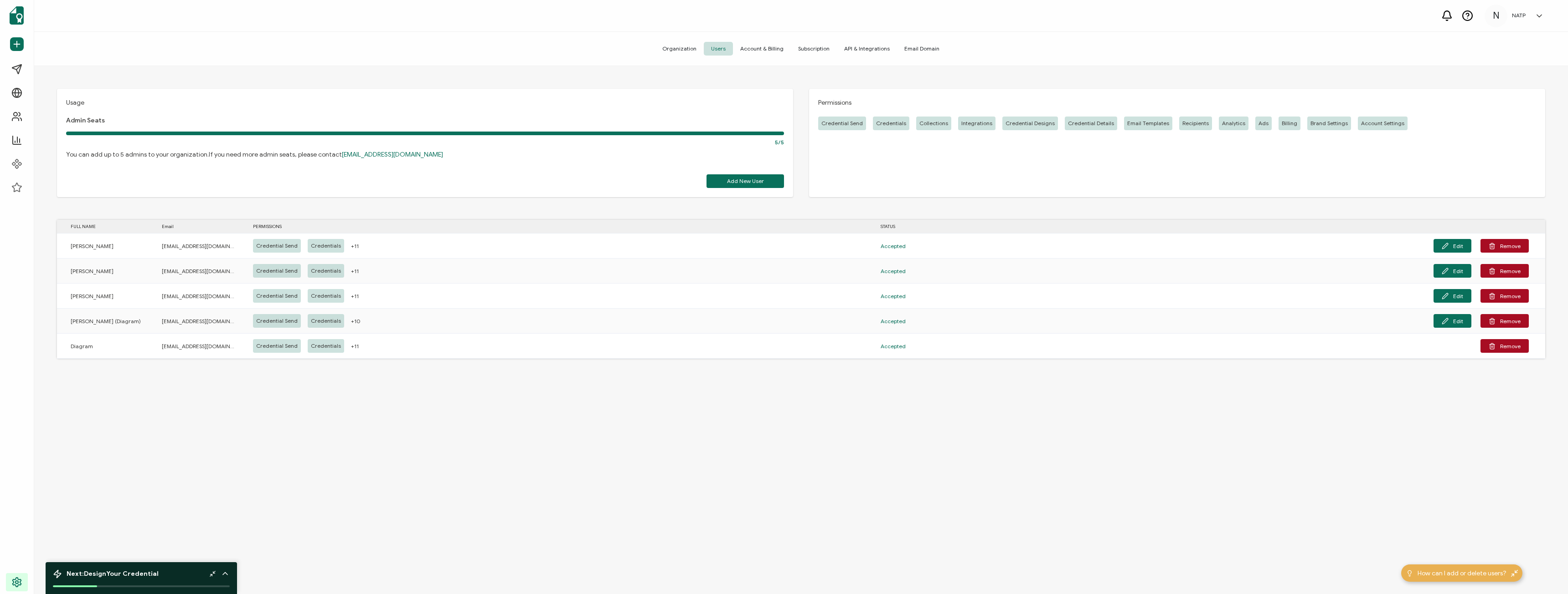
drag, startPoint x: 1542, startPoint y: 13, endPoint x: 1538, endPoint y: 25, distance: 12.6
click at [1542, 13] on icon at bounding box center [1540, 16] width 9 height 9
click at [1493, 193] on link "Log Out" at bounding box center [1487, 196] width 23 height 8
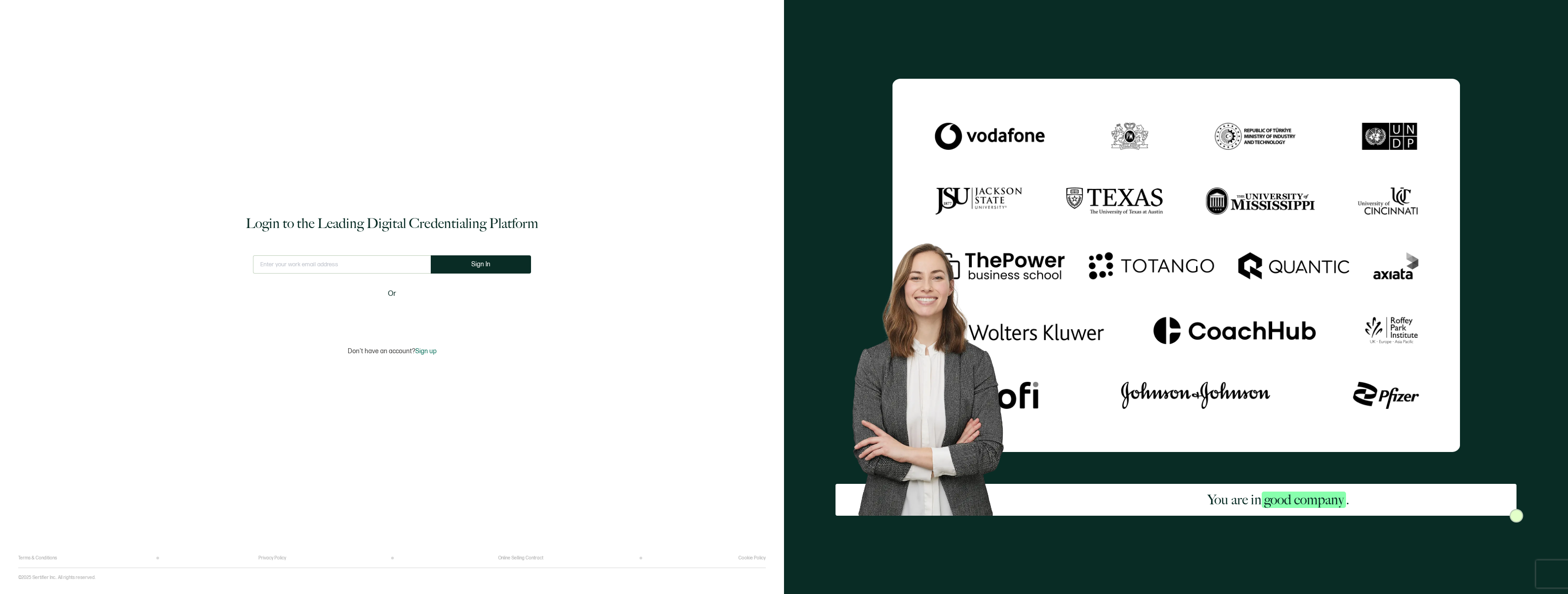
drag, startPoint x: 367, startPoint y: 256, endPoint x: 370, endPoint y: 261, distance: 5.8
click at [367, 256] on input "text" at bounding box center [342, 264] width 178 height 18
type input "[EMAIL_ADDRESS][DOMAIN_NAME]"
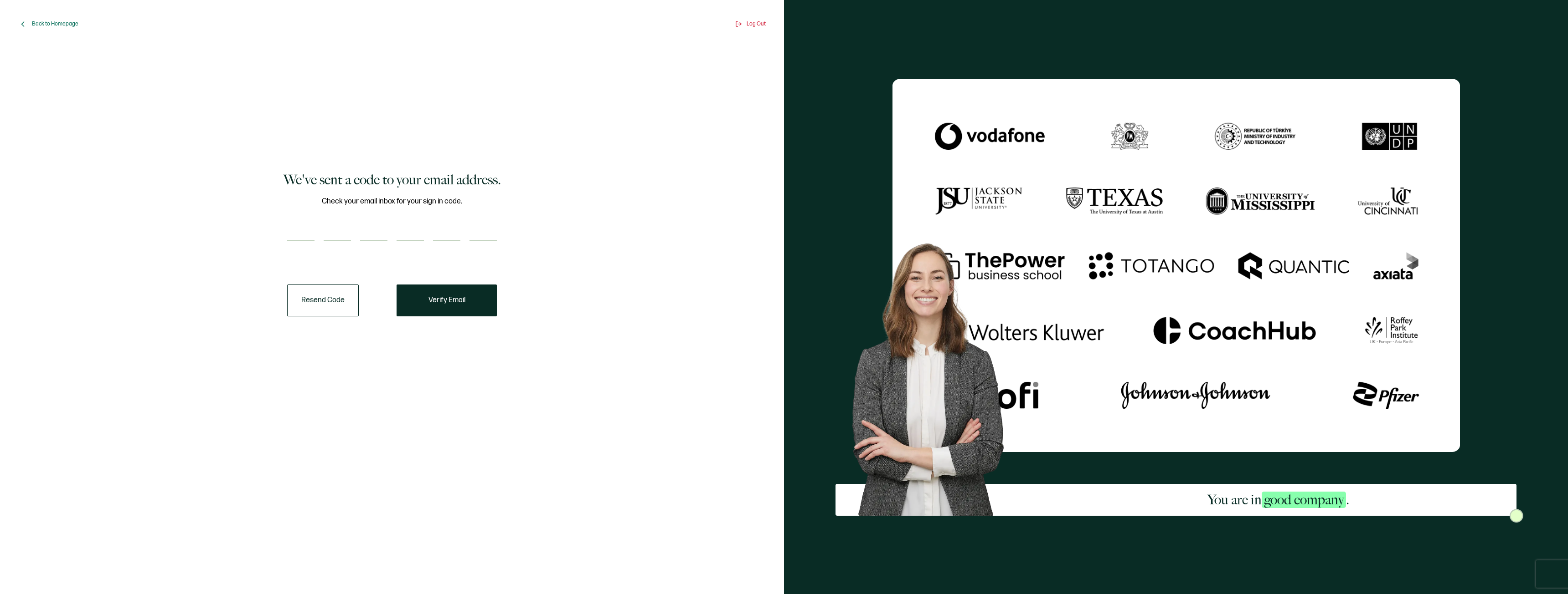
click at [312, 305] on button "Resend Code" at bounding box center [323, 300] width 72 height 32
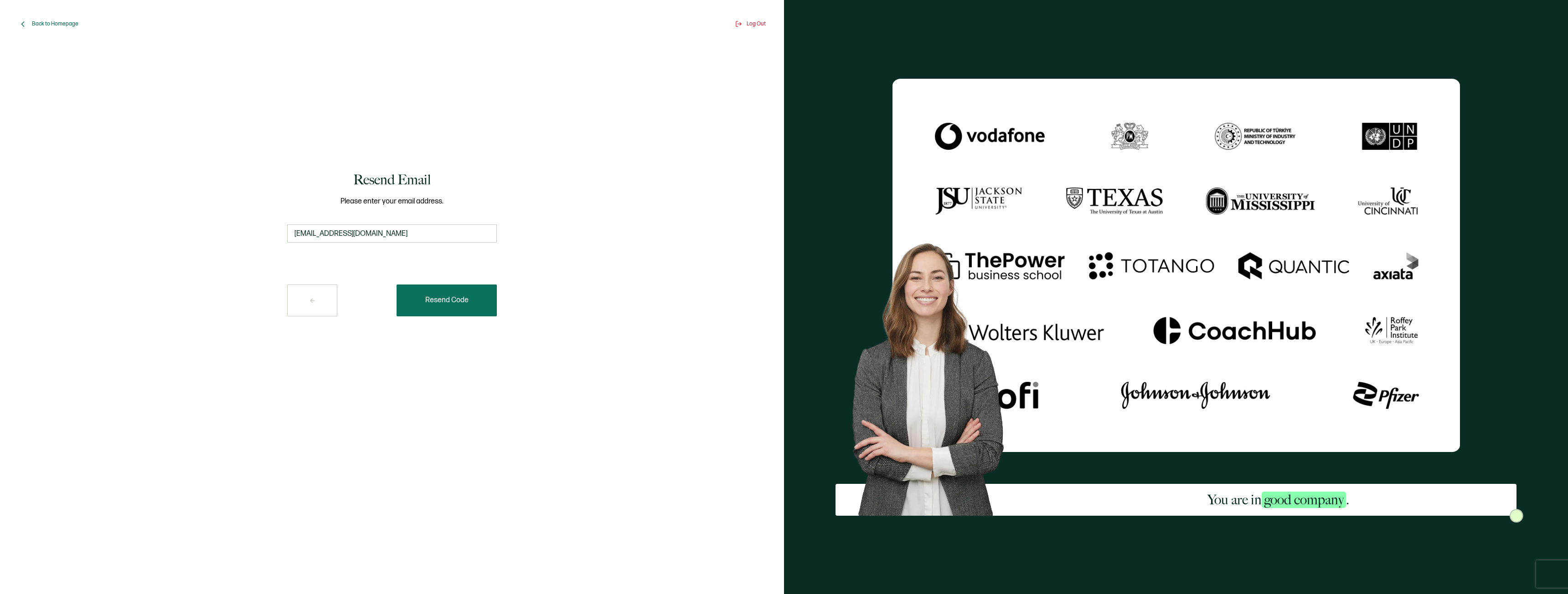
click at [454, 304] on span "Resend Code" at bounding box center [447, 300] width 43 height 8
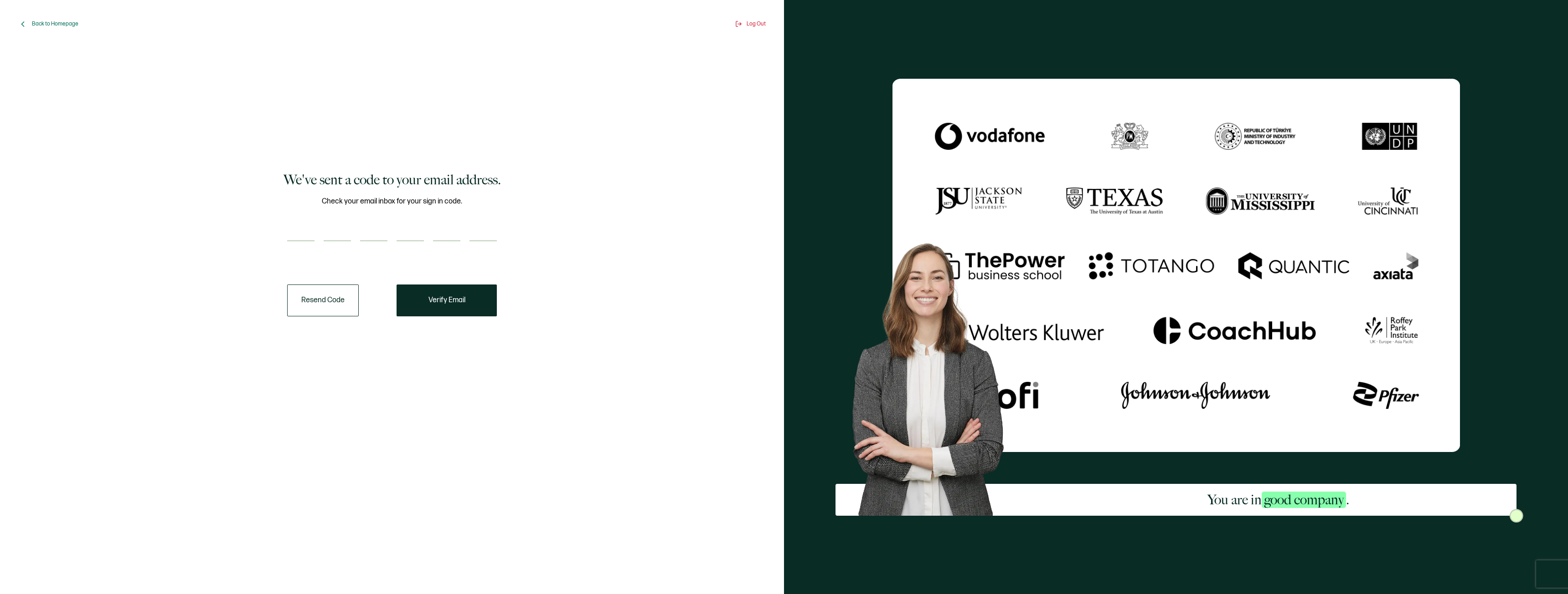
click at [340, 304] on button "Resend Code" at bounding box center [323, 300] width 72 height 32
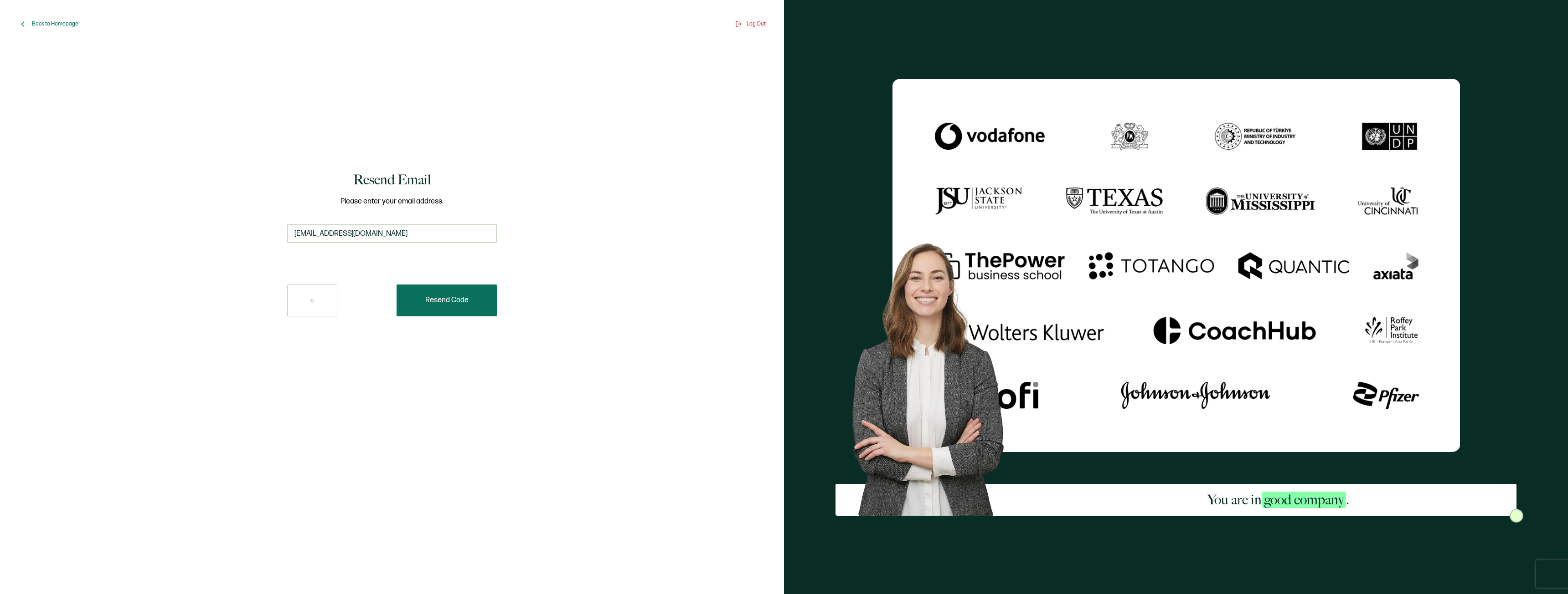
click at [415, 300] on button "Resend Code" at bounding box center [447, 300] width 100 height 32
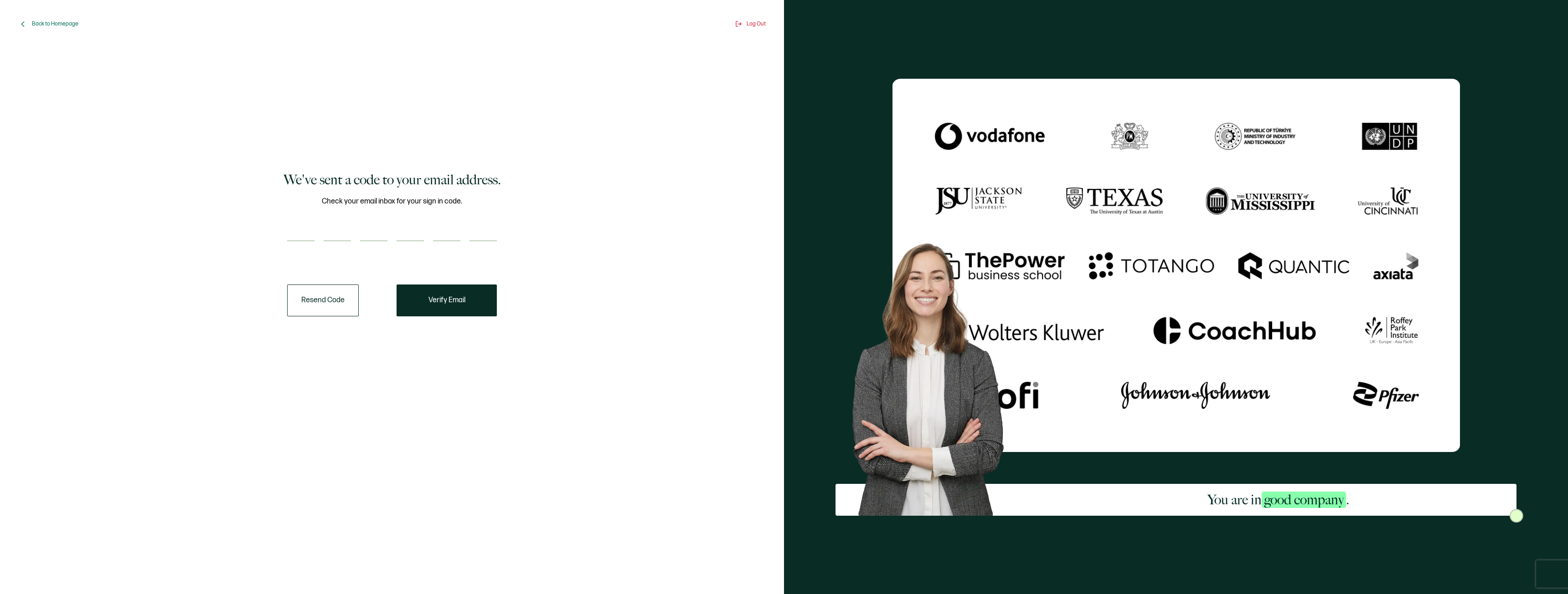
click at [281, 230] on div "We've sent a code to your email address. Check your email inbox for your sign i…" at bounding box center [392, 243] width 733 height 382
click at [297, 232] on input "number" at bounding box center [301, 231] width 27 height 18
paste input "7"
type input "7"
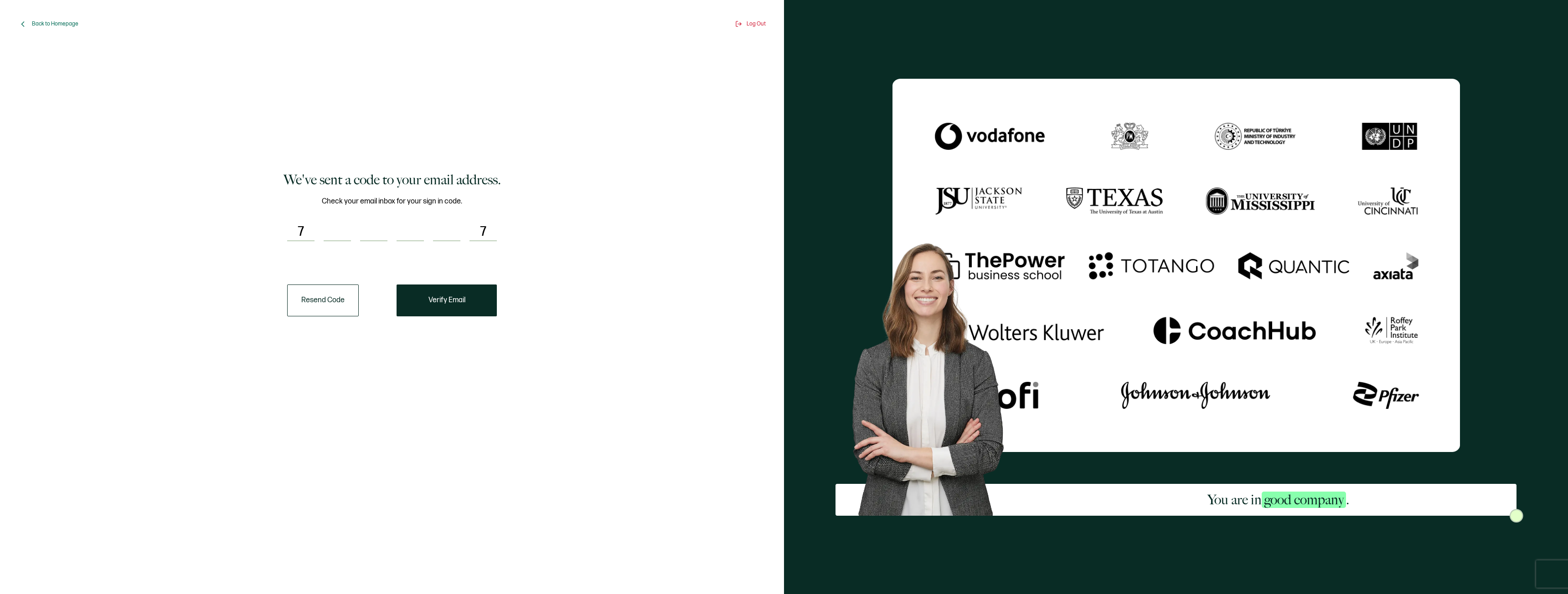
type input "0"
type input "6"
type input "9"
type input "8"
click at [452, 294] on button "Verify Email" at bounding box center [447, 300] width 100 height 32
